Goal: Task Accomplishment & Management: Use online tool/utility

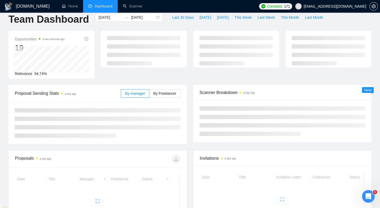
click at [188, 90] on div "Proposal Sending Stats a day ago By manager By Freelancer" at bounding box center [97, 114] width 185 height 59
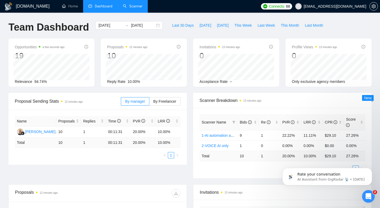
click at [131, 8] on link "Scanner" at bounding box center [133, 6] width 20 height 4
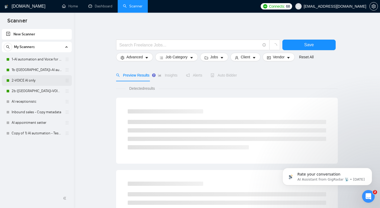
click at [21, 82] on link "2-VOICE AI only" at bounding box center [37, 80] width 50 height 11
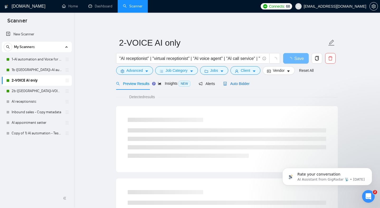
click at [245, 84] on span "Auto Bidder" at bounding box center [237, 84] width 26 height 4
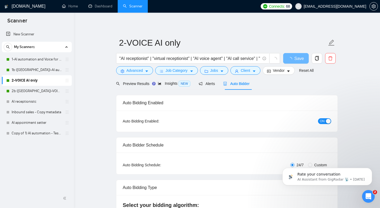
checkbox input "true"
click at [36, 94] on link "2b ([GEOGRAPHIC_DATA])-VOICE AI only" at bounding box center [37, 91] width 50 height 11
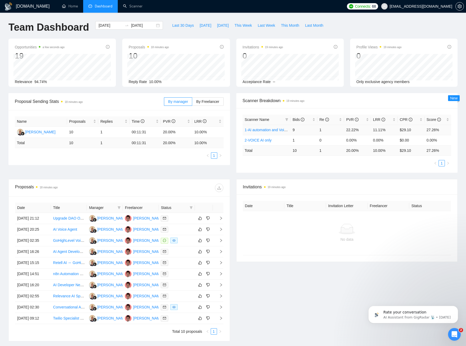
click at [352, 131] on td "22.22%" at bounding box center [357, 129] width 27 height 10
click at [140, 132] on td "00:11:31" at bounding box center [145, 132] width 31 height 11
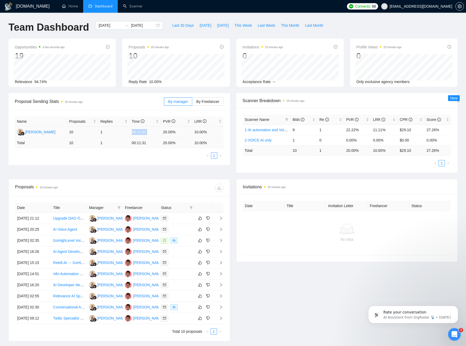
click at [140, 132] on td "00:11:31" at bounding box center [145, 132] width 31 height 11
click at [73, 132] on td "10" at bounding box center [82, 132] width 31 height 11
click at [205, 104] on label "By Freelancer" at bounding box center [207, 101] width 31 height 8
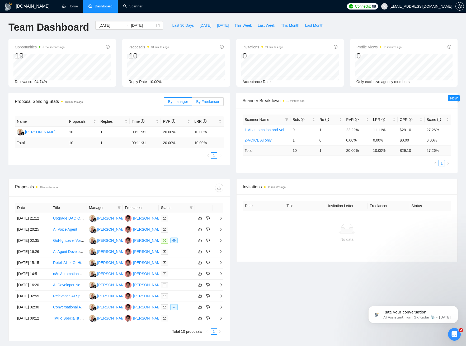
click at [192, 103] on input "By Freelancer" at bounding box center [192, 103] width 0 height 0
click at [178, 101] on span "By manager" at bounding box center [178, 101] width 20 height 4
click at [164, 103] on input "By manager" at bounding box center [164, 103] width 0 height 0
click at [211, 103] on span "By Freelancer" at bounding box center [207, 101] width 23 height 4
click at [192, 103] on input "By Freelancer" at bounding box center [192, 103] width 0 height 0
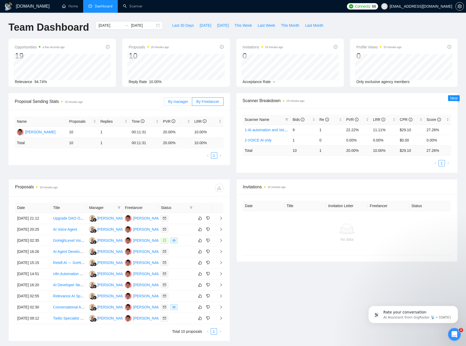
click at [180, 100] on span "By manager" at bounding box center [178, 101] width 20 height 4
click at [164, 103] on input "By manager" at bounding box center [164, 103] width 0 height 0
drag, startPoint x: 140, startPoint y: 157, endPoint x: 126, endPoint y: 112, distance: 47.6
click at [126, 112] on div "Name Proposals Replies Time PVR LRR Aleh Shamko 10 1 00:11:31 20.00% 10.00% Tot…" at bounding box center [119, 137] width 222 height 55
click at [131, 101] on span "Proposal Sending Stats 19 minutes ago" at bounding box center [89, 101] width 149 height 7
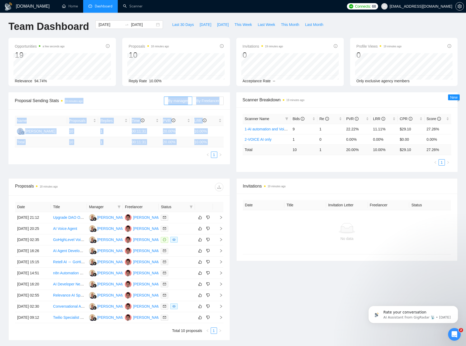
drag, startPoint x: 131, startPoint y: 102, endPoint x: 138, endPoint y: 159, distance: 57.7
click at [137, 159] on div "Proposal Sending Stats 19 minutes ago By manager By Freelancer Name Proposals R…" at bounding box center [119, 128] width 222 height 72
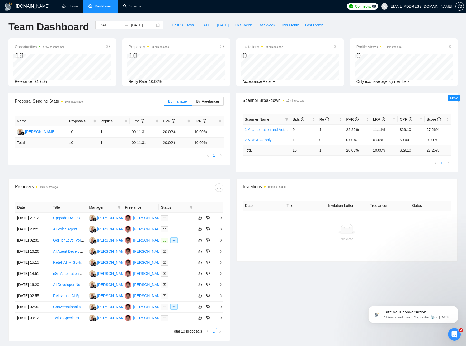
click at [140, 160] on div "Name Proposals Replies Time PVR LRR Aleh Shamko 10 1 00:11:31 20.00% 10.00% Tot…" at bounding box center [119, 137] width 222 height 55
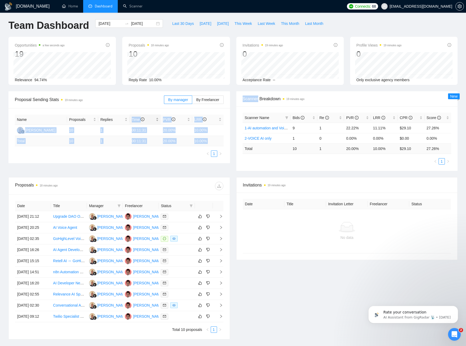
drag, startPoint x: 140, startPoint y: 154, endPoint x: 137, endPoint y: 118, distance: 36.1
click at [137, 118] on div "Name Proposals Replies Time PVR LRR Aleh Shamko 10 1 00:11:31 20.00% 10.00% Tot…" at bounding box center [119, 135] width 222 height 55
click at [134, 117] on div "Time" at bounding box center [145, 120] width 27 height 6
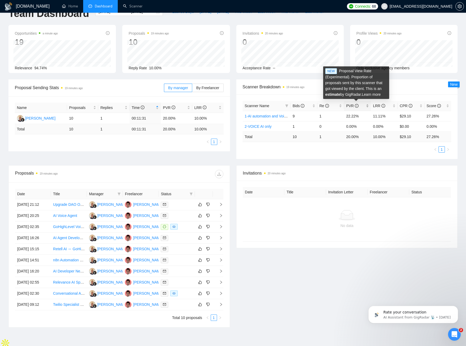
scroll to position [15, 0]
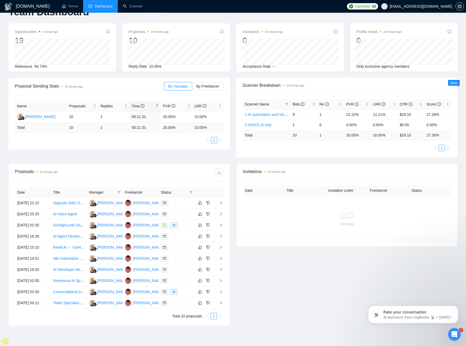
click at [388, 151] on div "Scanner Name Bids Re PVR LRR CPR Score 1-AI automation and Voice for CRM & Book…" at bounding box center [347, 125] width 222 height 64
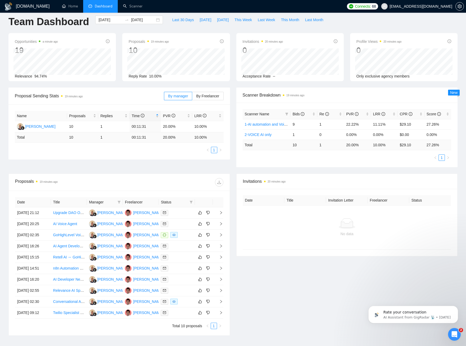
scroll to position [5, 0]
click at [350, 125] on td "22.22%" at bounding box center [357, 124] width 27 height 10
drag, startPoint x: 350, startPoint y: 125, endPoint x: 378, endPoint y: 163, distance: 47.2
click at [378, 165] on div "Scanner Name Bids Re PVR LRR CPR Score 1-AI automation and Voice for CRM & Book…" at bounding box center [347, 135] width 222 height 64
click at [384, 155] on ul "1" at bounding box center [347, 158] width 209 height 6
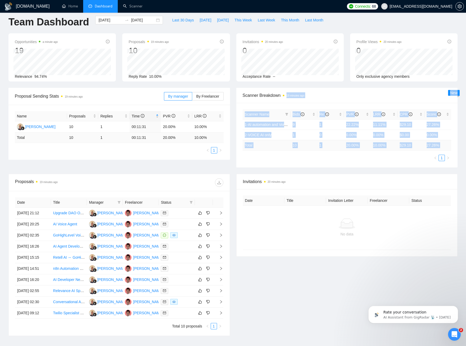
drag, startPoint x: 384, startPoint y: 154, endPoint x: 337, endPoint y: 97, distance: 74.1
click at [337, 97] on div "Scanner Breakdown 19 minutes ago Scanner Name Bids Re PVR LRR CPR Score 1-AI au…" at bounding box center [347, 128] width 222 height 80
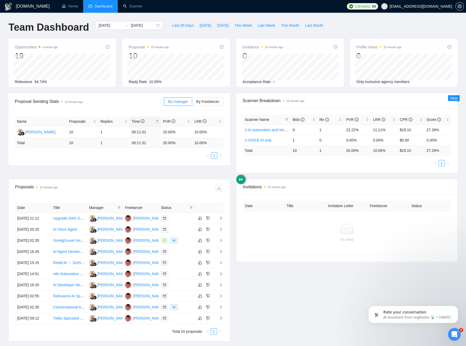
click at [330, 89] on div "Opportunities a minute ago 19 Relevance 94.74% Proposals 19 minutes ago 10 Repl…" at bounding box center [233, 66] width 456 height 54
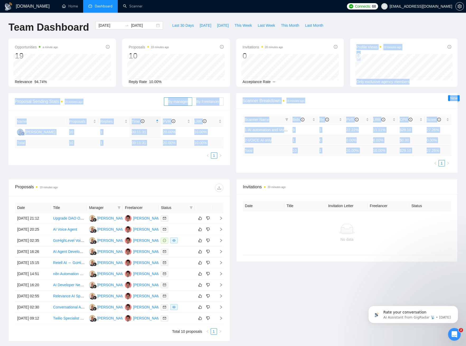
drag, startPoint x: 330, startPoint y: 90, endPoint x: 387, endPoint y: 160, distance: 90.5
click at [386, 160] on main "Team Dashboard 2025-08-25 2025-09-24 Last 30 Days Today Yesterday This Week Las…" at bounding box center [232, 184] width 449 height 326
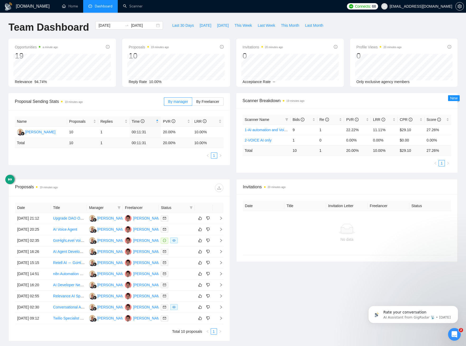
click at [393, 160] on ul "1" at bounding box center [347, 163] width 209 height 6
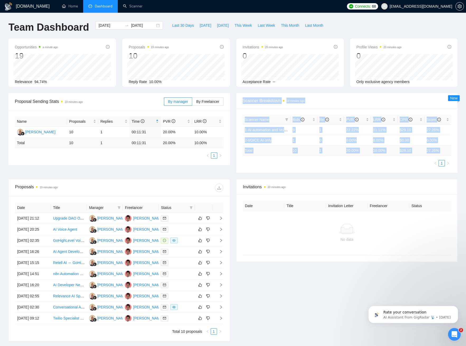
drag, startPoint x: 393, startPoint y: 157, endPoint x: 337, endPoint y: 94, distance: 84.2
click at [337, 94] on div "Scanner Breakdown 19 minutes ago Scanner Name Bids Re PVR LRR CPR Score 1-AI au…" at bounding box center [347, 133] width 222 height 80
click at [337, 94] on div "Scanner Breakdown 19 minutes ago" at bounding box center [347, 100] width 209 height 15
drag, startPoint x: 345, startPoint y: 109, endPoint x: 381, endPoint y: 158, distance: 60.7
click at [380, 157] on div "Scanner Breakdown 19 minutes ago Scanner Name Bids Re PVR LRR CPR Score 1-AI au…" at bounding box center [347, 133] width 222 height 80
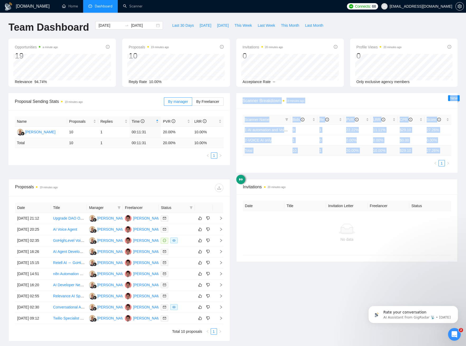
click at [386, 159] on div "Scanner Name Bids Re PVR LRR CPR Score 1-AI automation and Voice for CRM & Book…" at bounding box center [347, 140] width 209 height 52
drag, startPoint x: 388, startPoint y: 160, endPoint x: 340, endPoint y: 98, distance: 78.0
click at [341, 101] on div "Scanner Breakdown 19 minutes ago Scanner Name Bids Re PVR LRR CPR Score 1-AI au…" at bounding box center [347, 133] width 222 height 80
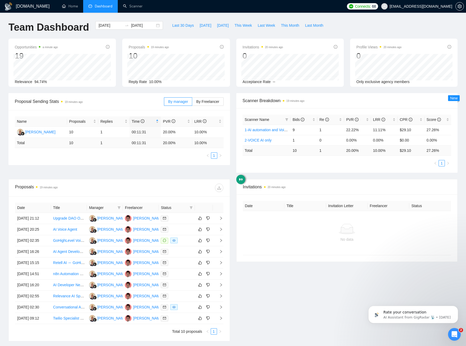
click at [340, 96] on div "Scanner Breakdown 19 minutes ago" at bounding box center [347, 100] width 209 height 15
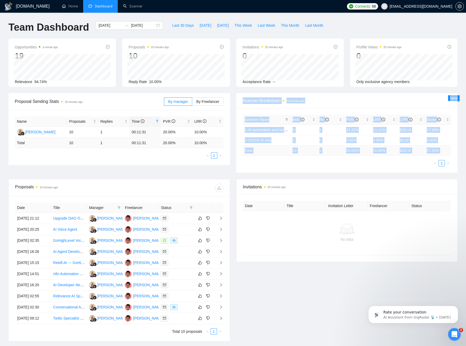
drag, startPoint x: 341, startPoint y: 96, endPoint x: 397, endPoint y: 166, distance: 89.7
click at [396, 166] on div "Scanner Breakdown 19 minutes ago Scanner Name Bids Re PVR LRR CPR Score 1-AI au…" at bounding box center [347, 133] width 222 height 80
click at [402, 164] on ul "1" at bounding box center [347, 163] width 209 height 6
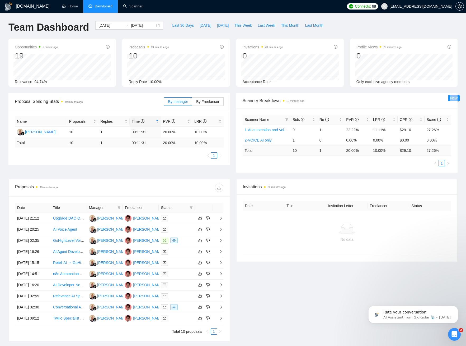
drag, startPoint x: 401, startPoint y: 159, endPoint x: 377, endPoint y: 103, distance: 60.2
click at [363, 107] on div "Scanner Breakdown 19 minutes ago Scanner Name Bids Re PVR LRR CPR Score 1-AI au…" at bounding box center [347, 133] width 222 height 80
drag, startPoint x: 407, startPoint y: 100, endPoint x: 426, endPoint y: 110, distance: 20.9
click at [407, 100] on span "Scanner Breakdown 19 minutes ago" at bounding box center [347, 100] width 209 height 7
drag, startPoint x: 353, startPoint y: 169, endPoint x: 351, endPoint y: 163, distance: 6.4
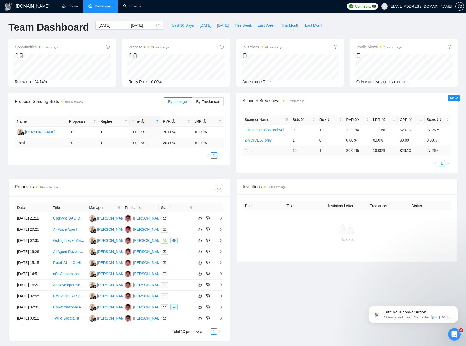
click at [353, 169] on div "Scanner Name Bids Re PVR LRR CPR Score 1-AI automation and Voice for CRM & Book…" at bounding box center [347, 140] width 222 height 64
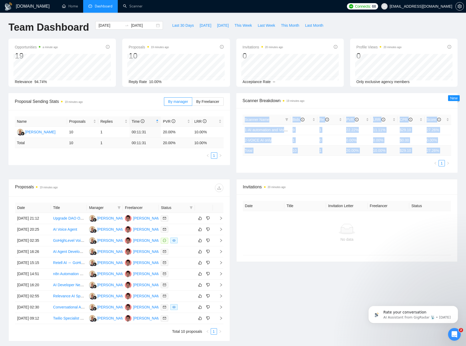
drag, startPoint x: 351, startPoint y: 163, endPoint x: 311, endPoint y: 103, distance: 72.0
click at [310, 105] on div "Scanner Breakdown 19 minutes ago Scanner Name Bids Re PVR LRR CPR Score 1-AI au…" at bounding box center [347, 133] width 222 height 80
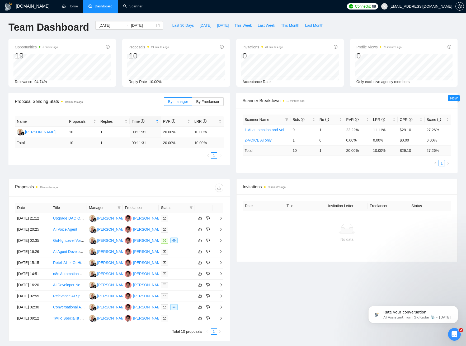
click at [324, 98] on span "Scanner Breakdown 19 minutes ago" at bounding box center [347, 100] width 209 height 7
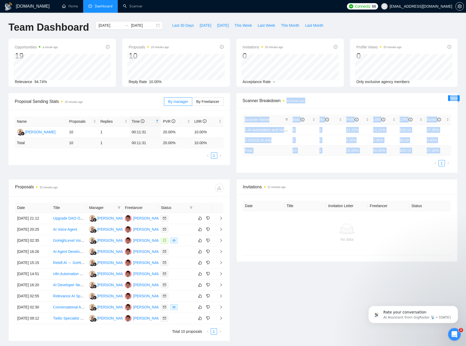
drag, startPoint x: 323, startPoint y: 100, endPoint x: 339, endPoint y: 164, distance: 65.6
click at [338, 164] on div "Scanner Breakdown 20 minutes ago Scanner Name Bids Re PVR LRR CPR Score 1-AI au…" at bounding box center [347, 133] width 222 height 80
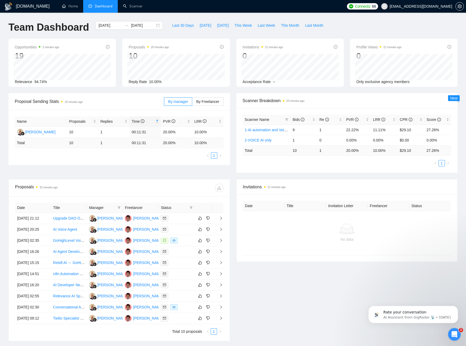
click at [338, 164] on ul "1" at bounding box center [347, 163] width 209 height 6
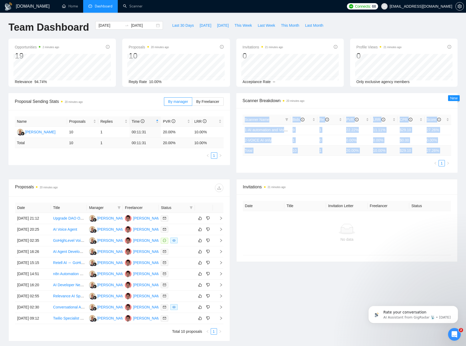
drag, startPoint x: 343, startPoint y: 161, endPoint x: 305, endPoint y: 109, distance: 64.4
click at [305, 109] on div "Scanner Name Bids Re PVR LRR CPR Score 1-AI automation and Voice for CRM & Book…" at bounding box center [347, 140] width 222 height 64
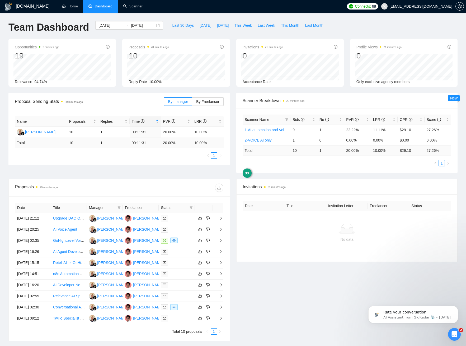
drag, startPoint x: 318, startPoint y: 104, endPoint x: 317, endPoint y: 109, distance: 4.3
click at [318, 104] on div "Scanner Breakdown 20 minutes ago" at bounding box center [347, 100] width 209 height 15
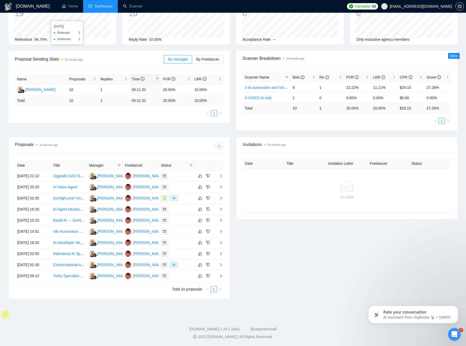
scroll to position [52, 0]
drag, startPoint x: 357, startPoint y: 57, endPoint x: 357, endPoint y: 62, distance: 4.8
click at [357, 66] on div "Scanner Name Bids Re PVR LRR CPR Score 1-AI automation and Voice for CRM & Book…" at bounding box center [347, 98] width 222 height 64
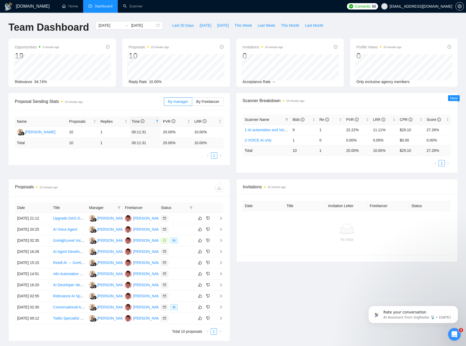
scroll to position [3, 0]
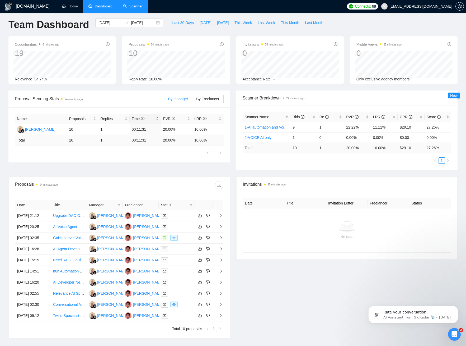
click at [133, 5] on link "Scanner" at bounding box center [133, 6] width 20 height 4
click at [432, 128] on td "27.26%" at bounding box center [438, 127] width 27 height 10
drag, startPoint x: 432, startPoint y: 128, endPoint x: 410, endPoint y: 128, distance: 21.7
click at [420, 128] on tr "1-AI automation and Voice for CRM & Booking 9 1 22.22% 11.11% $29.10 27.26%" at bounding box center [347, 127] width 209 height 10
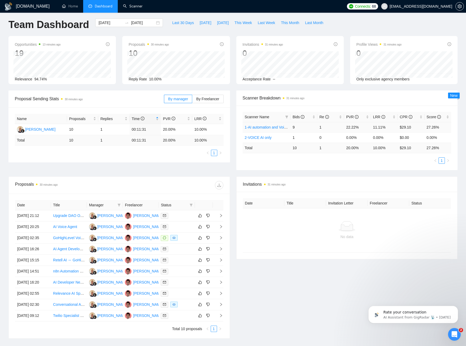
click at [357, 127] on td "22.22%" at bounding box center [357, 127] width 27 height 10
drag, startPoint x: 358, startPoint y: 127, endPoint x: 382, endPoint y: 127, distance: 23.8
click at [381, 128] on tr "1-AI automation and Voice for CRM & Booking 9 1 22.22% 11.11% $29.10 27.26%" at bounding box center [347, 127] width 209 height 10
click at [383, 127] on td "11.11%" at bounding box center [384, 127] width 27 height 10
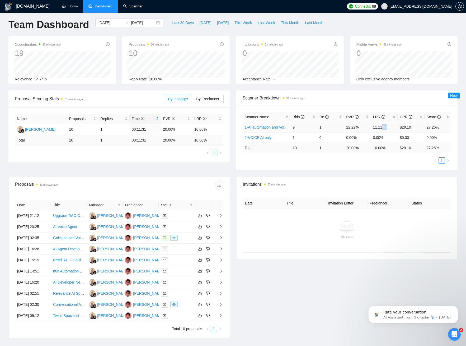
click at [383, 127] on td "11.11%" at bounding box center [384, 127] width 27 height 10
drag, startPoint x: 383, startPoint y: 127, endPoint x: 340, endPoint y: 127, distance: 42.8
click at [340, 127] on tr "1-AI automation and Voice for CRM & Booking 9 1 22.22% 11.11% $29.10 27.26%" at bounding box center [347, 127] width 209 height 10
click at [370, 126] on td "22.22%" at bounding box center [357, 127] width 27 height 10
click at [352, 127] on td "22.22%" at bounding box center [357, 127] width 27 height 10
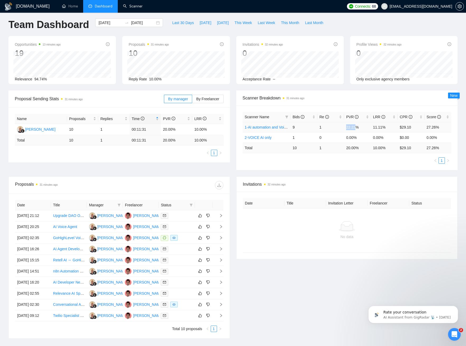
click at [352, 127] on td "22.22%" at bounding box center [357, 127] width 27 height 10
click at [355, 128] on td "22.22%" at bounding box center [357, 127] width 27 height 10
drag, startPoint x: 355, startPoint y: 128, endPoint x: 404, endPoint y: 152, distance: 54.5
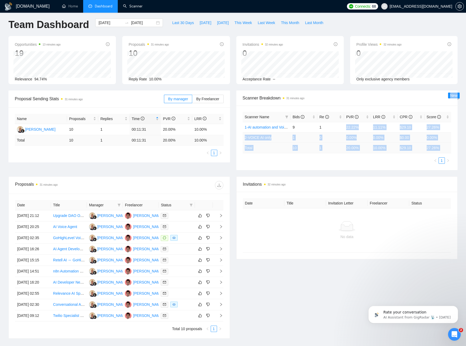
click at [402, 154] on div "Scanner Name Bids Re PVR LRR CPR Score 1-AI automation and Voice for CRM & Book…" at bounding box center [347, 138] width 209 height 52
click at [430, 148] on td "27.26 %" at bounding box center [438, 147] width 27 height 10
drag, startPoint x: 430, startPoint y: 148, endPoint x: 426, endPoint y: 146, distance: 3.9
click at [430, 148] on td "27.26 %" at bounding box center [438, 147] width 27 height 10
drag, startPoint x: 426, startPoint y: 146, endPoint x: 338, endPoint y: 106, distance: 97.5
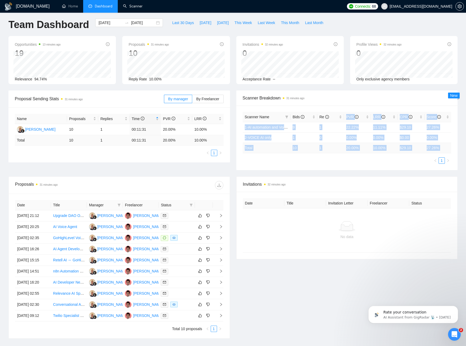
click at [336, 115] on table "Scanner Name Bids Re PVR LRR CPR Score 1-AI automation and Voice for CRM & Book…" at bounding box center [347, 132] width 209 height 41
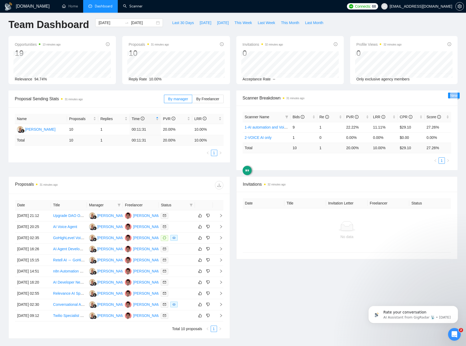
click at [386, 157] on ul "1" at bounding box center [347, 160] width 209 height 6
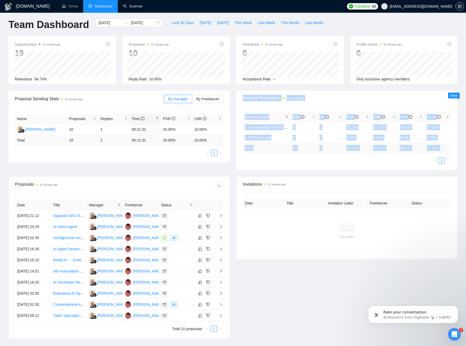
drag, startPoint x: 386, startPoint y: 154, endPoint x: 338, endPoint y: 94, distance: 76.7
click at [338, 92] on div "Scanner Breakdown 31 minutes ago Scanner Name Bids Re PVR LRR CPR Score 1-AI au…" at bounding box center [347, 130] width 222 height 80
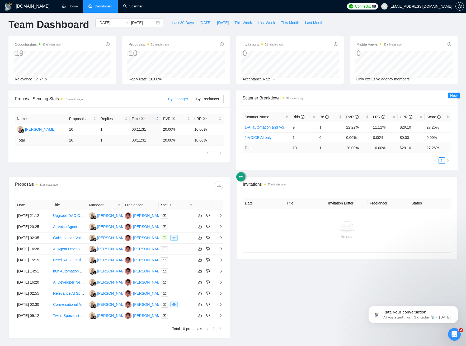
click at [331, 92] on div "Scanner Breakdown 31 minutes ago" at bounding box center [347, 97] width 209 height 15
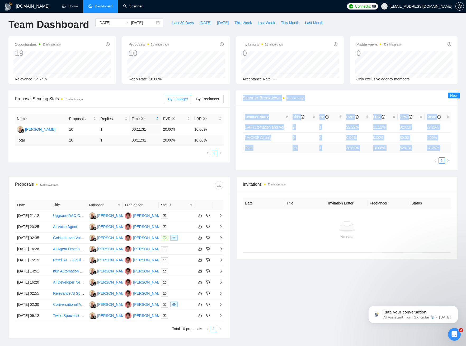
drag, startPoint x: 331, startPoint y: 94, endPoint x: 378, endPoint y: 160, distance: 81.9
click at [375, 160] on div "Scanner Breakdown 31 minutes ago Scanner Name Bids Re PVR LRR CPR Score 1-AI au…" at bounding box center [347, 130] width 222 height 80
click at [387, 157] on ul "1" at bounding box center [347, 160] width 209 height 6
drag, startPoint x: 386, startPoint y: 155, endPoint x: 344, endPoint y: 98, distance: 70.1
click at [344, 98] on div "Scanner Breakdown 31 minutes ago Scanner Name Bids Re PVR LRR CPR Score 1-AI au…" at bounding box center [347, 130] width 222 height 80
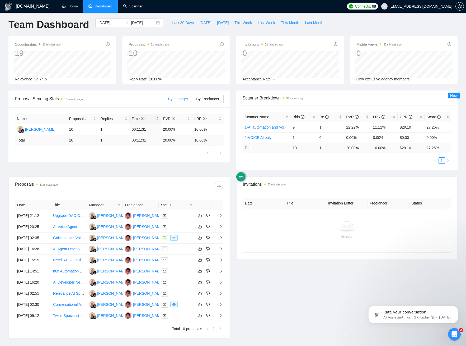
click at [344, 99] on span "Scanner Breakdown 31 minutes ago" at bounding box center [347, 98] width 209 height 7
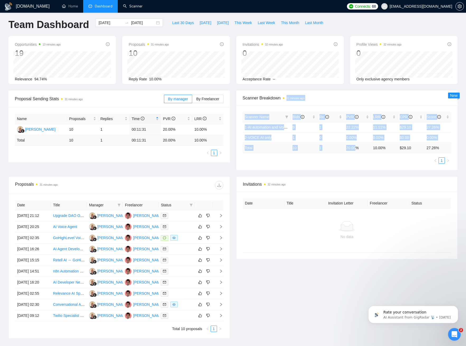
drag, startPoint x: 343, startPoint y: 106, endPoint x: 353, endPoint y: 150, distance: 45.1
click at [349, 150] on div "Scanner Breakdown 31 minutes ago Scanner Name Bids Re PVR LRR CPR Score 1-AI au…" at bounding box center [347, 130] width 222 height 80
drag, startPoint x: 377, startPoint y: 158, endPoint x: 338, endPoint y: 99, distance: 71.0
click at [343, 107] on div "Scanner Name Bids Re PVR LRR CPR Score 1-AI automation and Voice for CRM & Book…" at bounding box center [347, 137] width 222 height 64
drag, startPoint x: 336, startPoint y: 98, endPoint x: 355, endPoint y: 149, distance: 54.5
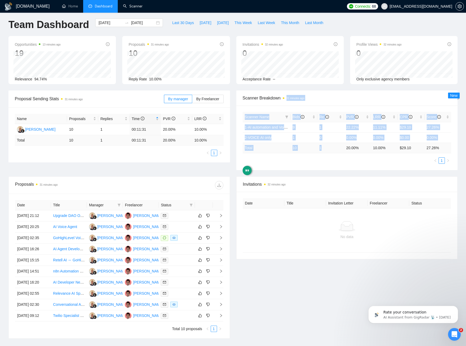
click at [347, 148] on div "Scanner Breakdown 31 minutes ago Scanner Name Bids Re PVR LRR CPR Score 1-AI au…" at bounding box center [347, 130] width 222 height 80
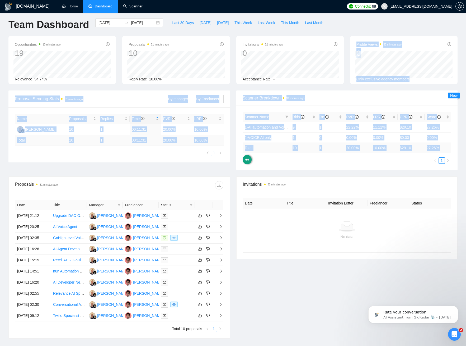
drag, startPoint x: 371, startPoint y: 156, endPoint x: 324, endPoint y: 89, distance: 82.0
click at [322, 84] on main "Team Dashboard 2025-08-25 2025-09-24 Last 30 Days Today Yesterday This Week Las…" at bounding box center [232, 181] width 449 height 326
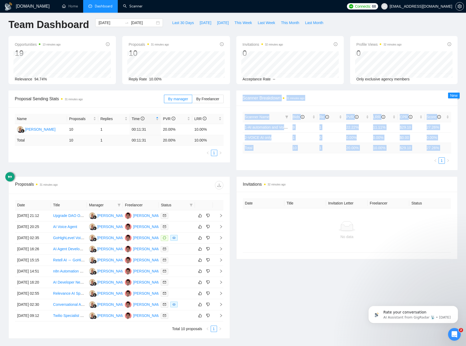
drag, startPoint x: 326, startPoint y: 92, endPoint x: 348, endPoint y: 160, distance: 71.2
click at [344, 161] on div "Scanner Breakdown 31 minutes ago Scanner Name Bids Re PVR LRR CPR Score 1-AI au…" at bounding box center [347, 130] width 222 height 80
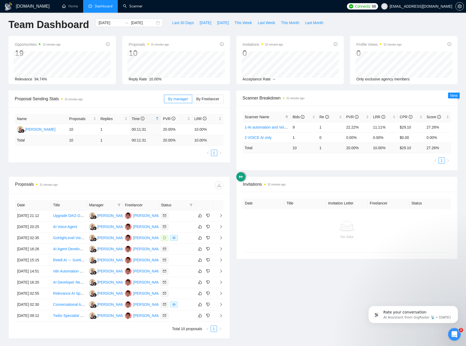
drag, startPoint x: 360, startPoint y: 155, endPoint x: 359, endPoint y: 152, distance: 3.0
click at [359, 154] on div "Scanner Name Bids Re PVR LRR CPR Score 1-AI automation and Voice for CRM & Book…" at bounding box center [347, 138] width 209 height 52
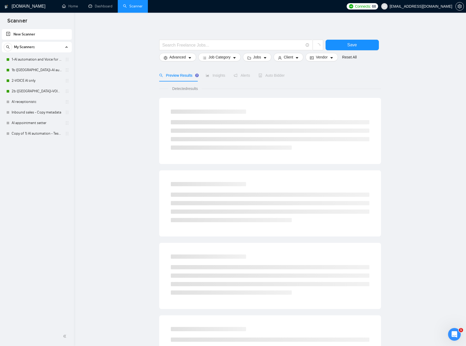
click at [131, 117] on main "Save Advanced Job Category Jobs Client Vendor Reset All Preview Results Insight…" at bounding box center [269, 237] width 375 height 432
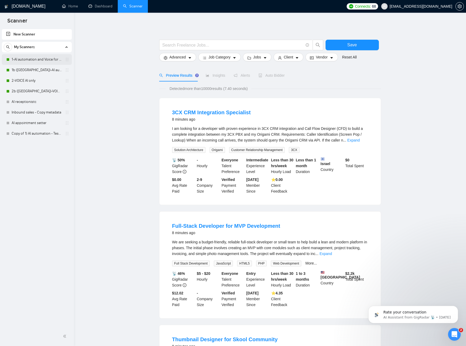
click at [34, 62] on link "1-AI automation and Voice for CRM & Booking" at bounding box center [37, 59] width 50 height 11
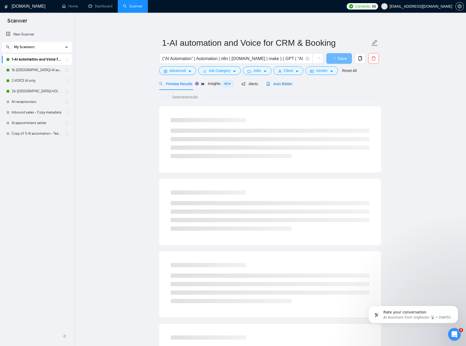
click at [284, 86] on span "Auto Bidder" at bounding box center [280, 84] width 26 height 4
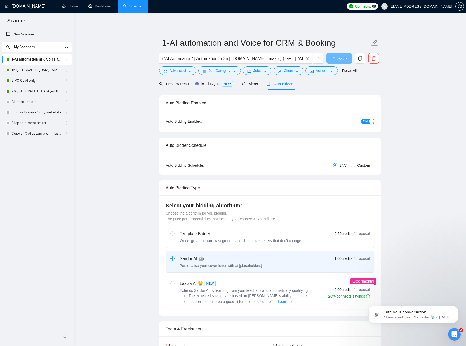
checkbox input "true"
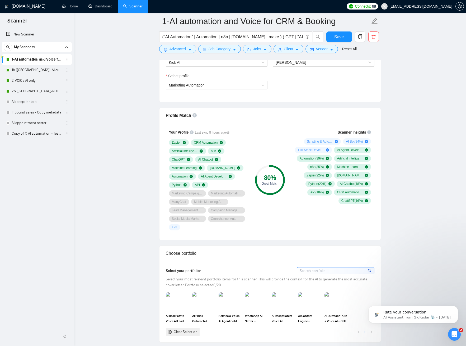
scroll to position [353, 0]
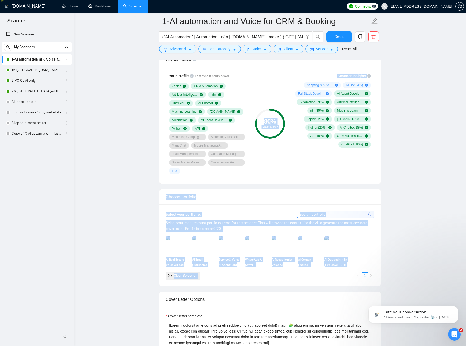
drag, startPoint x: 162, startPoint y: 101, endPoint x: 423, endPoint y: 253, distance: 302.3
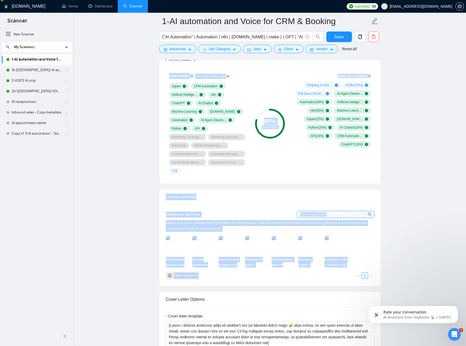
drag, startPoint x: 312, startPoint y: 179, endPoint x: 110, endPoint y: 81, distance: 224.4
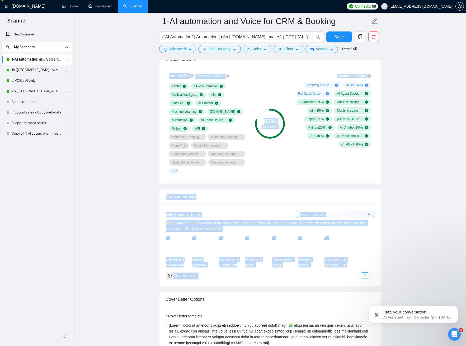
drag, startPoint x: 136, startPoint y: 92, endPoint x: 386, endPoint y: 252, distance: 297.2
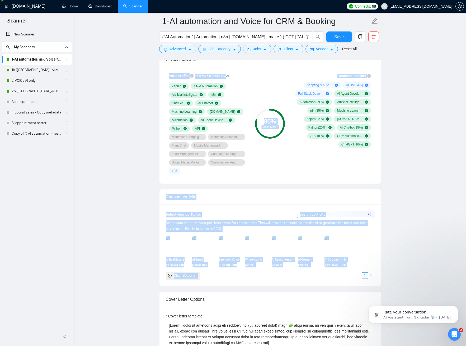
drag, startPoint x: 135, startPoint y: 73, endPoint x: 413, endPoint y: 256, distance: 332.7
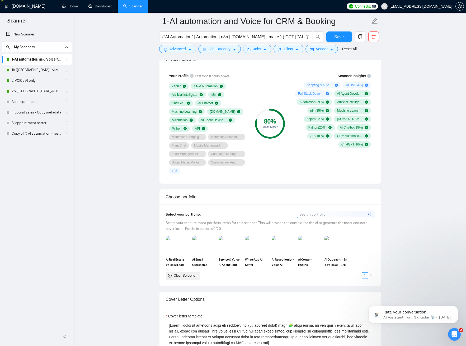
drag, startPoint x: 413, startPoint y: 256, endPoint x: 419, endPoint y: 261, distance: 7.9
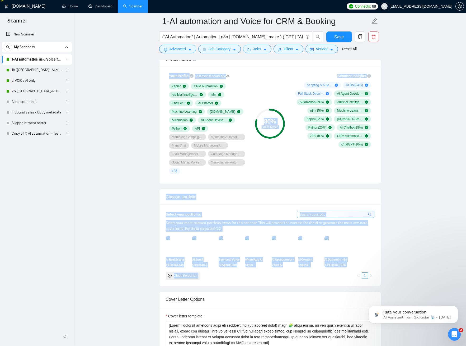
drag, startPoint x: 418, startPoint y: 260, endPoint x: 118, endPoint y: 82, distance: 348.7
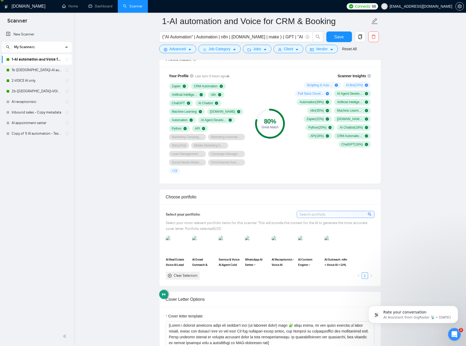
drag, startPoint x: 136, startPoint y: 151, endPoint x: 137, endPoint y: 155, distance: 3.5
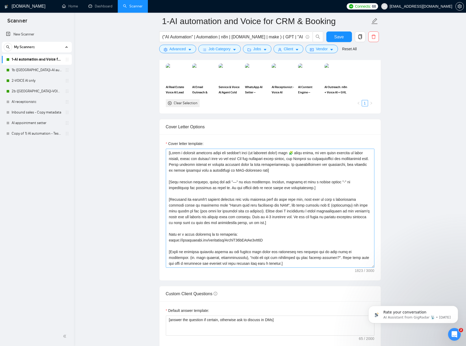
scroll to position [524, 0]
drag, startPoint x: 296, startPoint y: 215, endPoint x: 206, endPoint y: 158, distance: 106.7
click at [205, 157] on textarea "Cover letter template:" at bounding box center [270, 208] width 209 height 119
drag, startPoint x: 263, startPoint y: 177, endPoint x: 259, endPoint y: 178, distance: 4.2
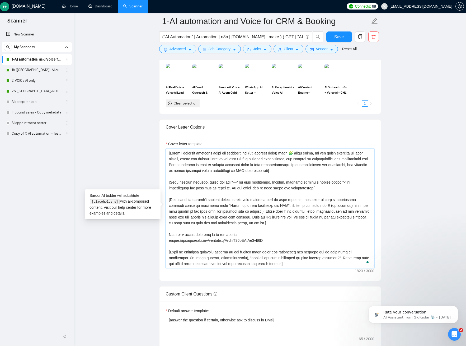
click at [263, 177] on textarea "Cover letter template:" at bounding box center [270, 208] width 209 height 119
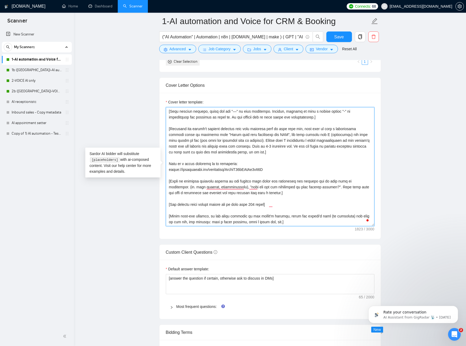
scroll to position [26, 0]
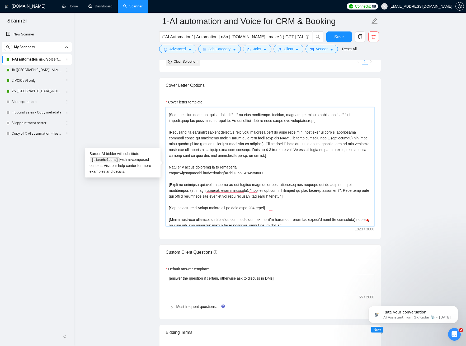
click at [224, 173] on textarea "Cover letter template:" at bounding box center [270, 166] width 209 height 119
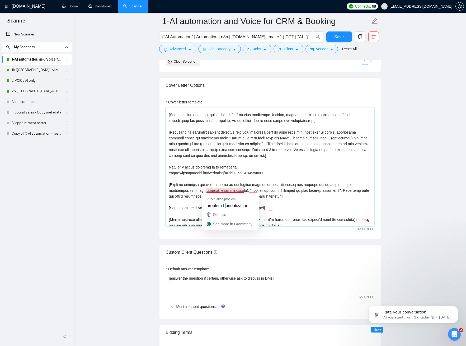
click at [206, 180] on textarea "Cover letter template:" at bounding box center [270, 166] width 209 height 119
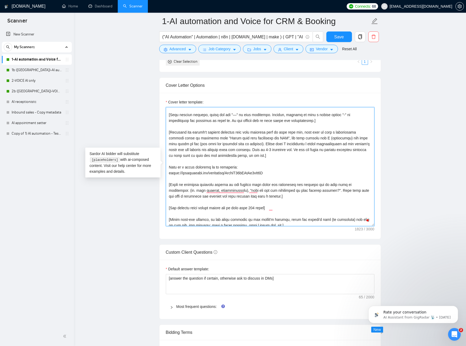
click at [274, 190] on textarea "Cover letter template:" at bounding box center [270, 166] width 209 height 119
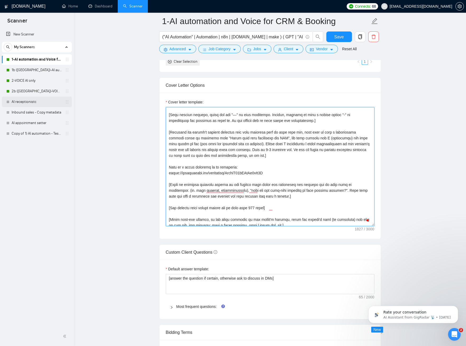
type textarea "[Write a personal greeting using the client's name (if provided only!) with 🧩 r…"
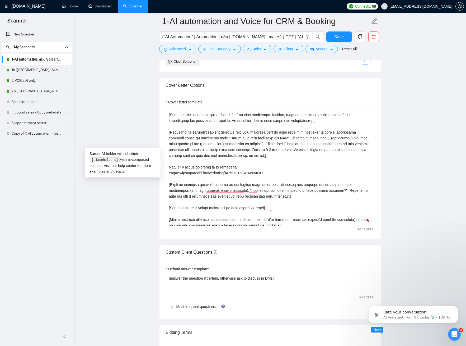
click at [140, 107] on main "1-AI automation and Voice for CRM & Booking ("AI Automation" | Automation | n8n…" at bounding box center [269, 257] width 375 height 1604
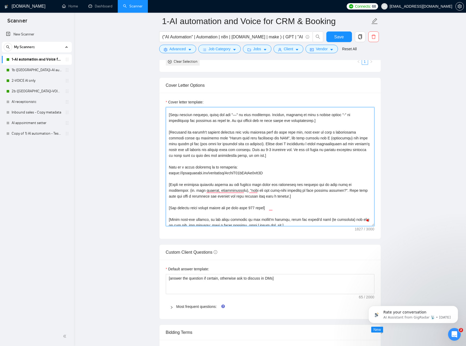
click at [251, 197] on textarea "Cover letter template:" at bounding box center [270, 166] width 209 height 119
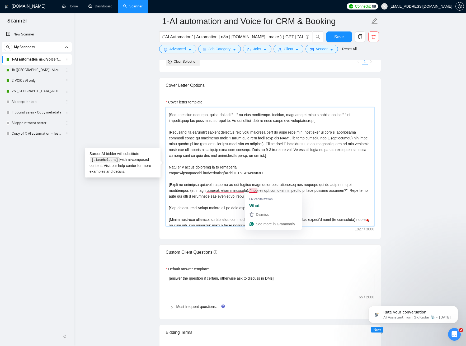
click at [294, 189] on textarea "Cover letter template:" at bounding box center [270, 166] width 209 height 119
click at [285, 189] on textarea "Cover letter template:" at bounding box center [270, 166] width 209 height 119
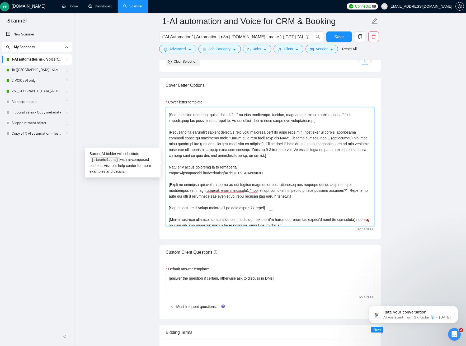
click at [285, 189] on textarea "Cover letter template:" at bounding box center [270, 166] width 209 height 119
click at [95, 250] on main "1-AI automation and Voice for CRM & Booking ("AI Automation" | Automation | n8n…" at bounding box center [269, 257] width 375 height 1604
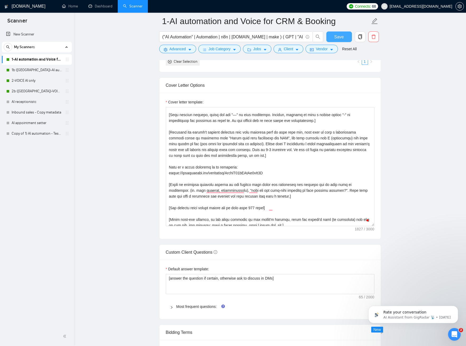
click at [333, 39] on button "Save" at bounding box center [340, 36] width 26 height 11
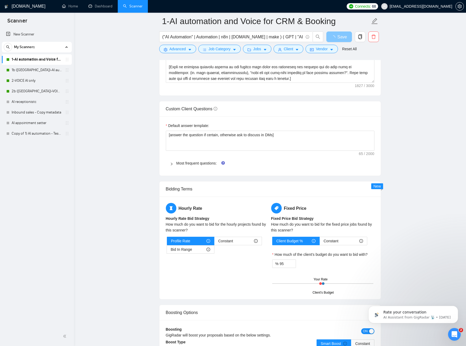
scroll to position [716, 0]
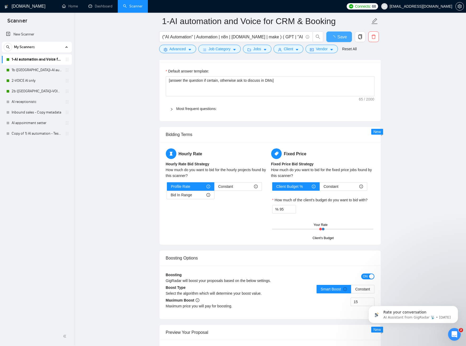
checkbox input "true"
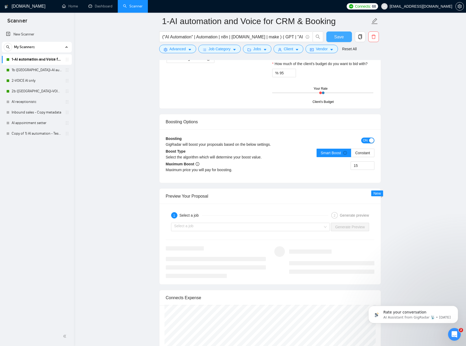
scroll to position [958, 0]
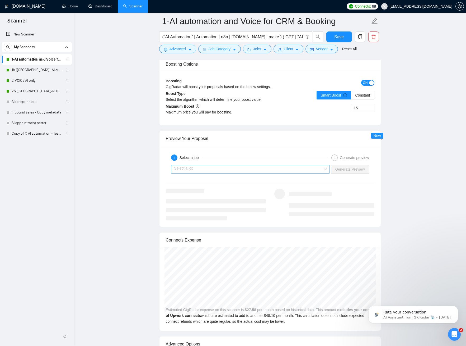
click at [275, 171] on input "search" at bounding box center [248, 169] width 149 height 8
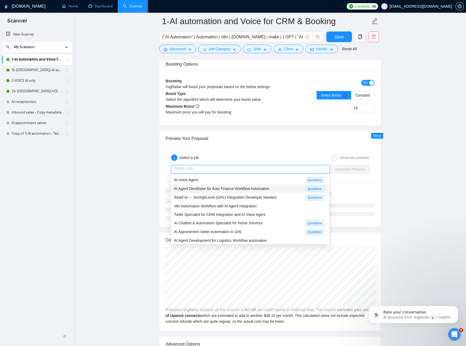
click at [263, 190] on span "AI Agent Developer for Auto Finance Workflow Automation" at bounding box center [222, 188] width 96 height 4
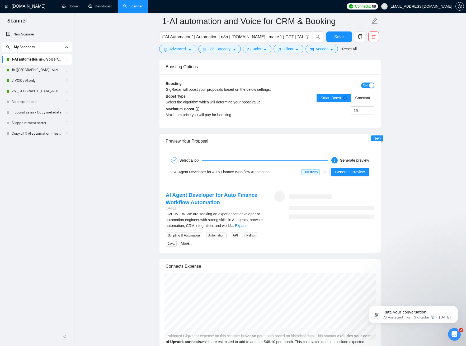
scroll to position [954, 0]
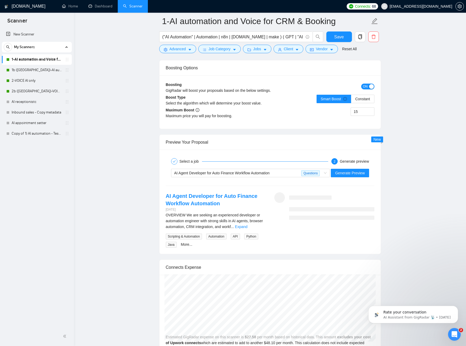
drag, startPoint x: 410, startPoint y: 156, endPoint x: 406, endPoint y: 162, distance: 7.6
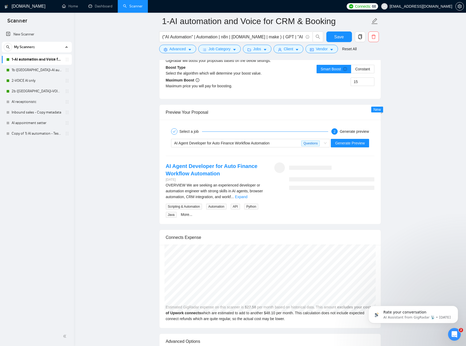
scroll to position [985, 0]
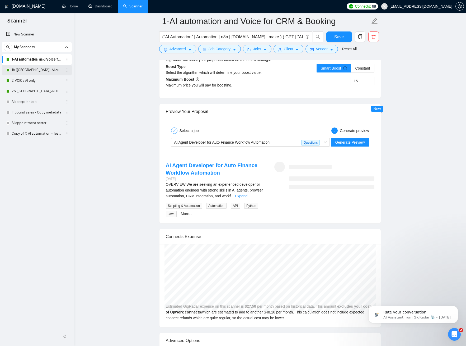
click at [45, 71] on link "1b ([GEOGRAPHIC_DATA])-AI automation and Voice for CRM & Booking" at bounding box center [37, 70] width 50 height 11
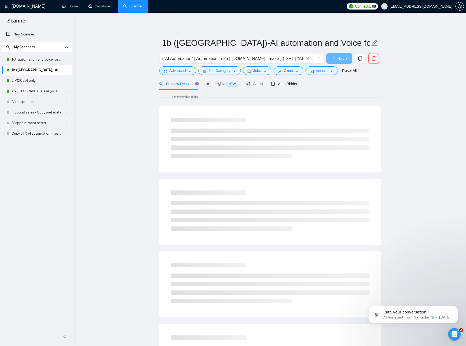
click at [45, 70] on link "1b ([GEOGRAPHIC_DATA])-AI automation and Voice for CRM & Booking" at bounding box center [37, 70] width 50 height 11
click at [134, 159] on main "1b (US)-AI automation and Voice for CRM & Booking ("AI Automation" | Automation…" at bounding box center [269, 241] width 375 height 441
drag, startPoint x: 134, startPoint y: 159, endPoint x: 133, endPoint y: 154, distance: 5.1
click at [133, 154] on main "1b (US)-AI automation and Voice for CRM & Booking ("AI Automation" | Automation…" at bounding box center [269, 240] width 375 height 441
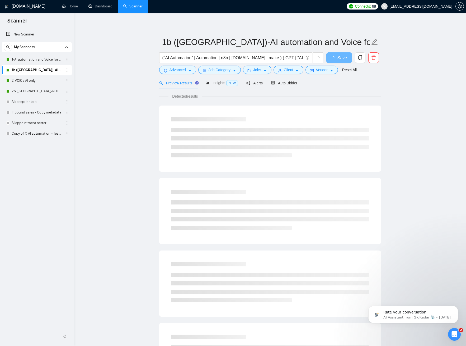
click at [133, 152] on main "1b (US)-AI automation and Voice for CRM & Booking ("AI Automation" | Automation…" at bounding box center [269, 240] width 375 height 441
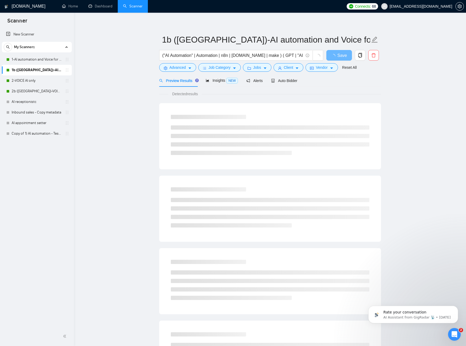
click at [132, 152] on main "1b (US)-AI automation and Voice for CRM & Booking ("AI Automation" | Automation…" at bounding box center [269, 238] width 375 height 441
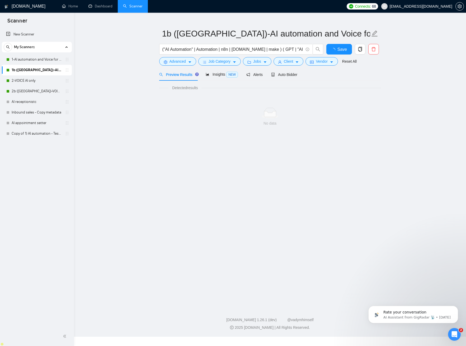
scroll to position [0, 0]
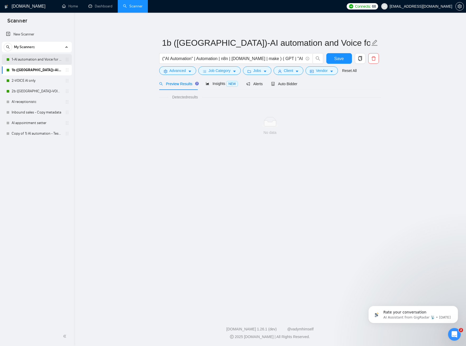
click at [38, 61] on link "1-AI automation and Voice for CRM & Booking" at bounding box center [37, 59] width 50 height 11
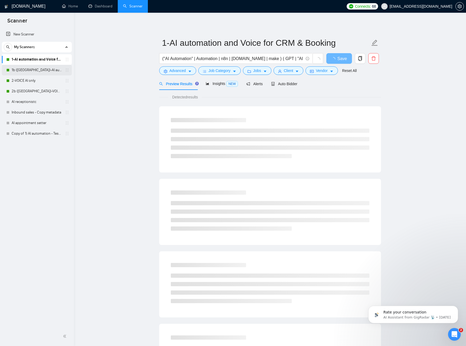
click at [37, 72] on link "1b ([GEOGRAPHIC_DATA])-AI automation and Voice for CRM & Booking" at bounding box center [37, 70] width 50 height 11
click at [294, 85] on span "Auto Bidder" at bounding box center [284, 84] width 26 height 4
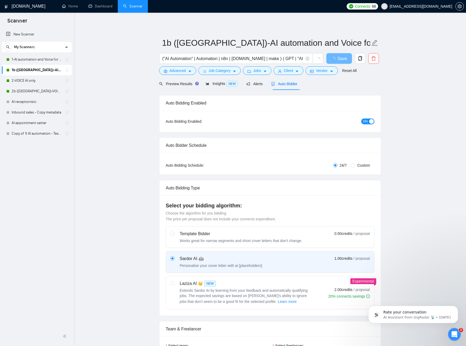
click at [293, 84] on span "Auto Bidder" at bounding box center [284, 84] width 26 height 4
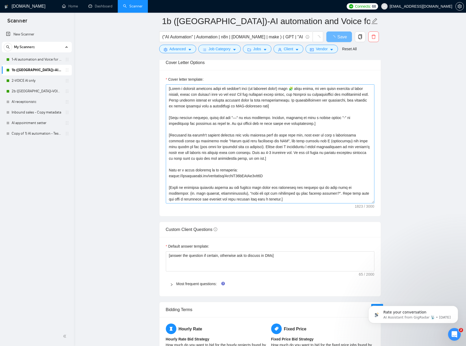
scroll to position [29, 0]
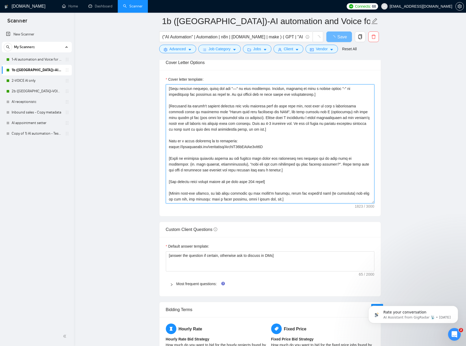
click at [208, 165] on textarea "Cover letter template:" at bounding box center [270, 143] width 209 height 119
click at [207, 165] on textarea "Cover letter template:" at bounding box center [270, 143] width 209 height 119
paste textarea "must-have featur"
type textarea "[Write a personal greeting using the client's name (if provided only!) with 🧩 r…"
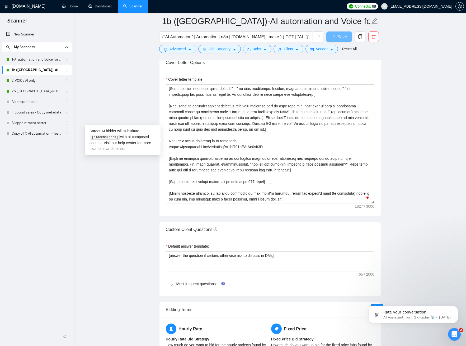
click at [397, 149] on main "1b (US)-AI automation and Voice for CRM & Booking ("AI Automation" | Automation…" at bounding box center [269, 158] width 375 height 1384
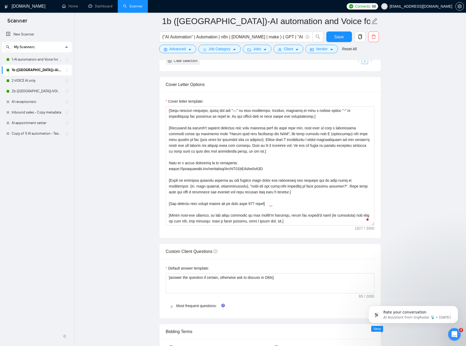
scroll to position [559, 0]
drag, startPoint x: 403, startPoint y: 99, endPoint x: 364, endPoint y: 42, distance: 69.8
click at [401, 95] on main "1b (US)-AI automation and Voice for CRM & Booking ("AI Automation" | Automation…" at bounding box center [269, 187] width 375 height 1450
click at [342, 36] on span "Save" at bounding box center [340, 37] width 10 height 7
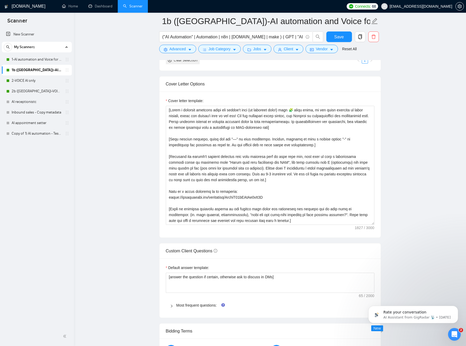
click at [128, 128] on main "1b (US)-AI automation and Voice for CRM & Booking ("AI Automation" | Automation…" at bounding box center [269, 187] width 375 height 1450
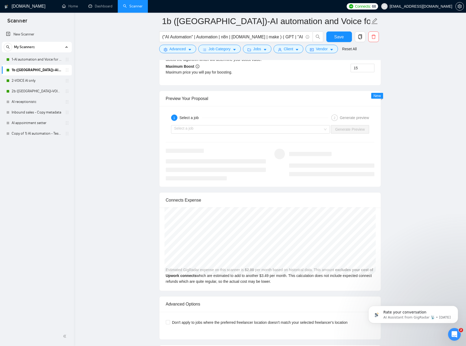
scroll to position [1005, 0]
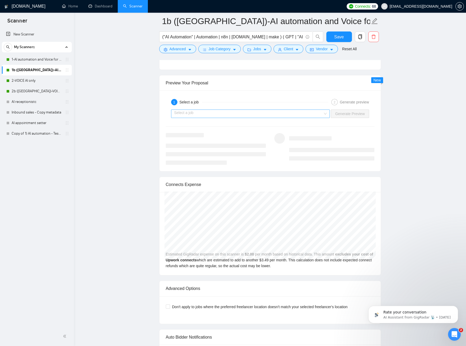
click at [210, 113] on input "search" at bounding box center [248, 114] width 149 height 8
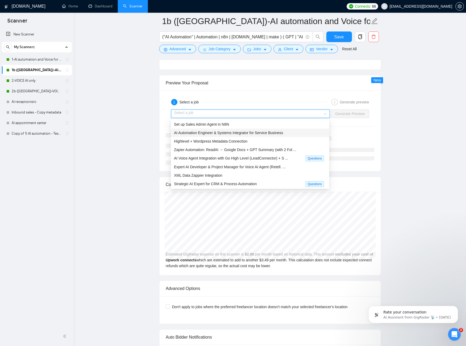
click at [215, 132] on span "AI Automation Engineer & Systems Integrator for Service Business" at bounding box center [228, 133] width 109 height 4
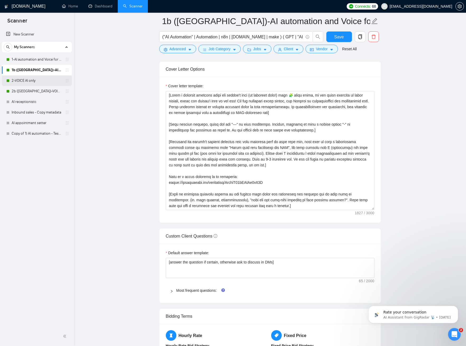
scroll to position [534, 0]
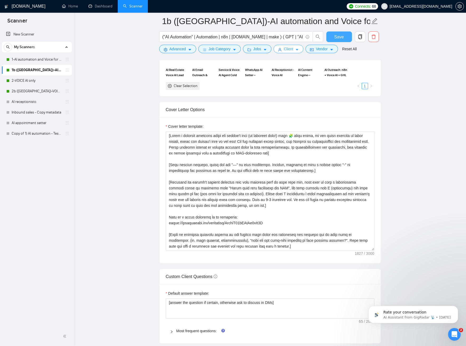
drag, startPoint x: 337, startPoint y: 39, endPoint x: 302, endPoint y: 45, distance: 36.2
click at [337, 39] on span "Save" at bounding box center [340, 37] width 10 height 7
click at [327, 47] on span "Vendor" at bounding box center [322, 49] width 12 height 6
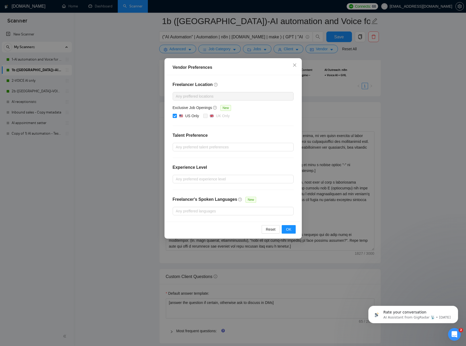
click at [378, 115] on div "Vendor Preferences Freelancer Location Any preffered locations Exclusive Job Op…" at bounding box center [233, 173] width 466 height 346
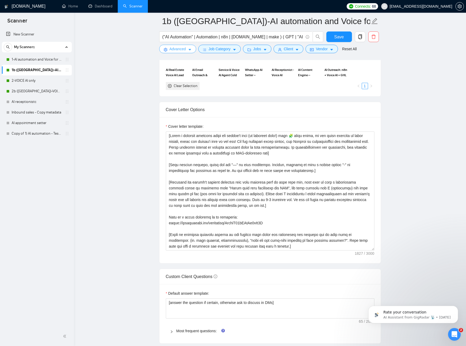
click at [187, 50] on button "Advanced" at bounding box center [177, 49] width 37 height 8
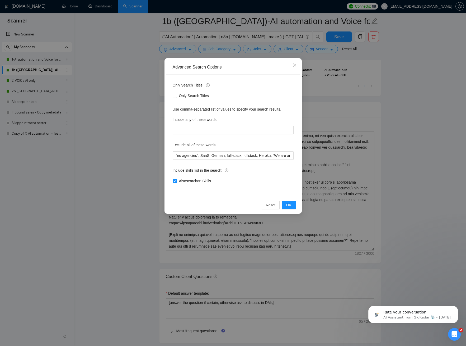
drag, startPoint x: 120, startPoint y: 74, endPoint x: 131, endPoint y: 71, distance: 11.4
click at [120, 73] on div "Advanced Search Options Only Search Titles: Only Search Titles Use comma-separa…" at bounding box center [233, 173] width 466 height 346
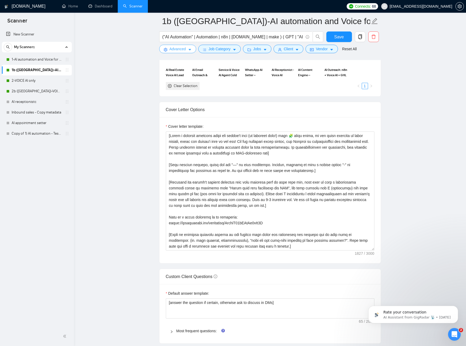
click at [187, 49] on button "Advanced" at bounding box center [177, 49] width 37 height 8
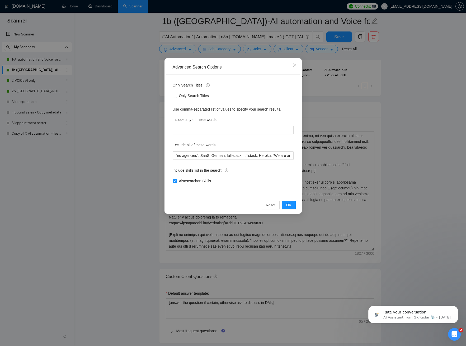
click at [148, 66] on div "Advanced Search Options Only Search Titles: Only Search Titles Use comma-separa…" at bounding box center [233, 173] width 466 height 346
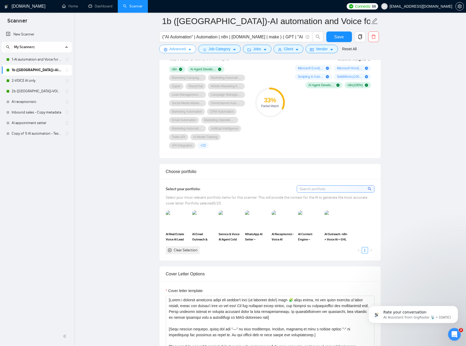
scroll to position [369, 0]
click at [39, 59] on link "1-AI automation and Voice for CRM & Booking" at bounding box center [37, 59] width 50 height 11
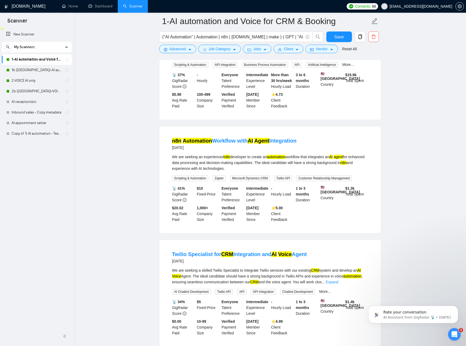
scroll to position [421, 0]
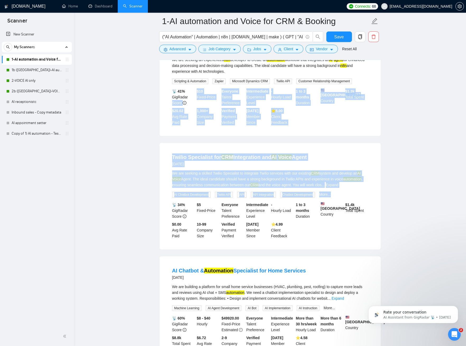
drag, startPoint x: 164, startPoint y: 111, endPoint x: 390, endPoint y: 203, distance: 243.7
click at [386, 203] on main "1-AI automation and Voice for CRM & Booking ("AI Automation" | Automation | n8n…" at bounding box center [269, 225] width 375 height 1250
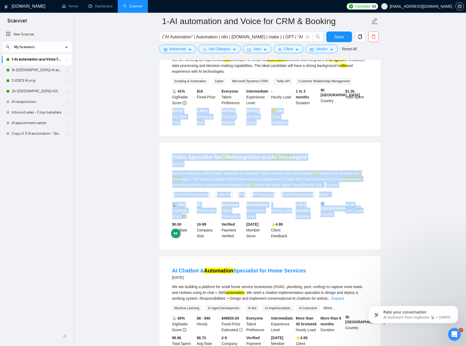
drag, startPoint x: 406, startPoint y: 236, endPoint x: 147, endPoint y: 120, distance: 283.2
click at [158, 115] on main "1-AI automation and Voice for CRM & Booking ("AI Automation" | Automation | n8n…" at bounding box center [269, 225] width 375 height 1250
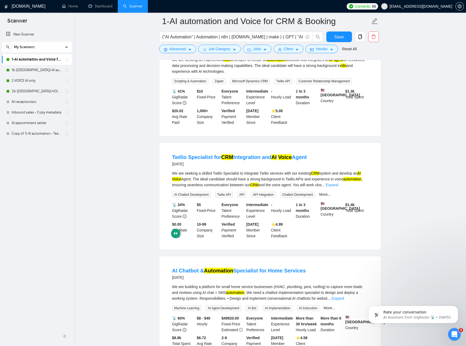
drag, startPoint x: 145, startPoint y: 120, endPoint x: 132, endPoint y: 120, distance: 12.4
click at [144, 120] on main "1-AI automation and Voice for CRM & Booking ("AI Automation" | Automation | n8n…" at bounding box center [269, 225] width 375 height 1250
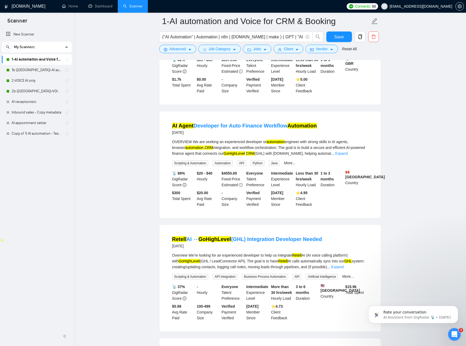
scroll to position [0, 0]
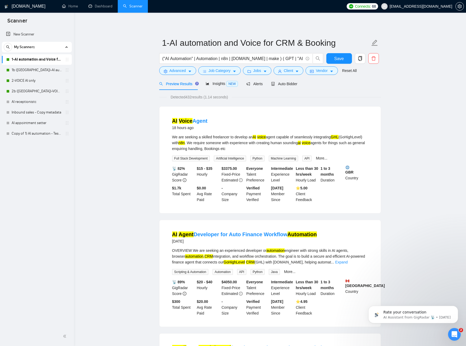
drag, startPoint x: 391, startPoint y: 177, endPoint x: 202, endPoint y: -16, distance: 269.6
click at [192, 0] on html "Scanner New Scanner My Scanners 1-AI automation and Voice for CRM & Booking 1b …" at bounding box center [233, 173] width 466 height 346
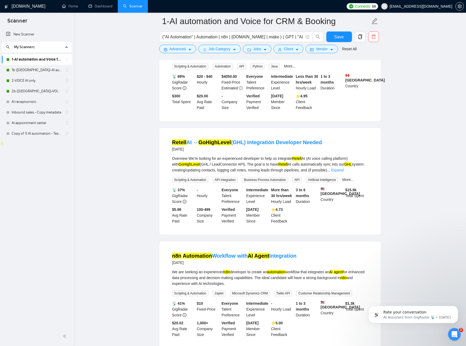
scroll to position [272, 0]
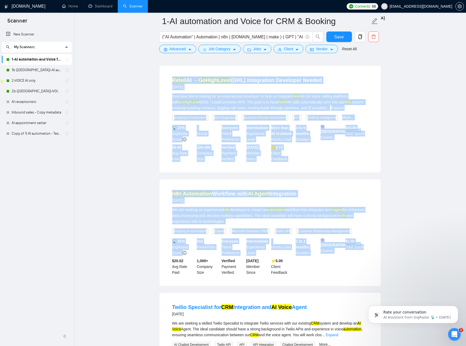
drag, startPoint x: 154, startPoint y: 100, endPoint x: 397, endPoint y: 249, distance: 284.5
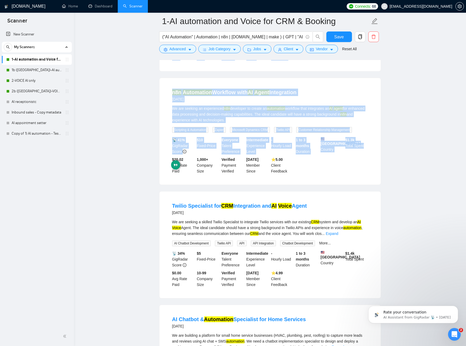
scroll to position [407, 0]
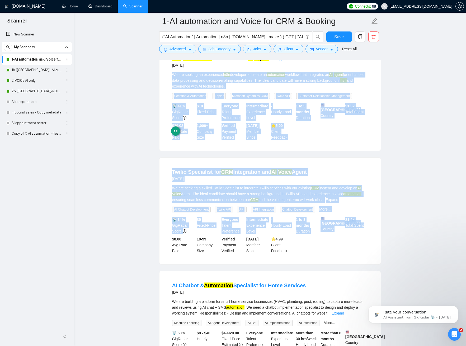
drag, startPoint x: 401, startPoint y: 250, endPoint x: 145, endPoint y: 75, distance: 310.9
click at [145, 75] on main "1-AI automation and Voice for CRM & Booking ("AI Automation" | Automation | n8n…" at bounding box center [269, 240] width 375 height 1250
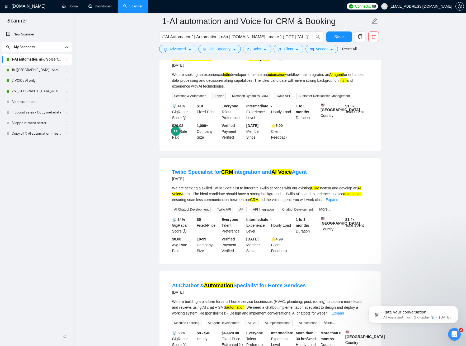
click at [127, 87] on main "1-AI automation and Voice for CRM & Booking ("AI Automation" | Automation | n8n…" at bounding box center [269, 240] width 375 height 1250
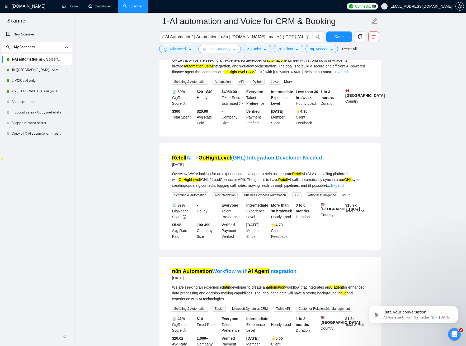
scroll to position [0, 0]
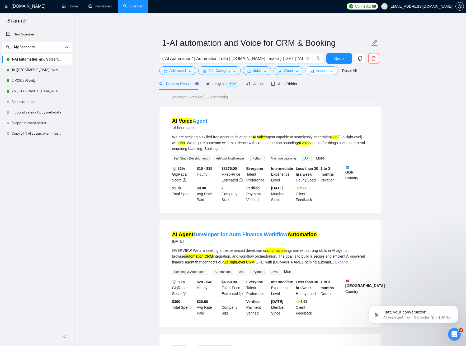
click at [333, 71] on icon "caret-down" at bounding box center [332, 71] width 4 height 4
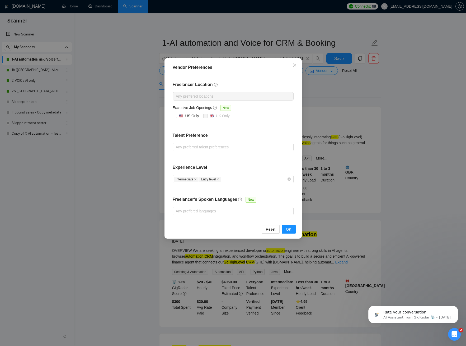
click at [332, 71] on div "Vendor Preferences Freelancer Location Any preffered locations Exclusive Job Op…" at bounding box center [233, 173] width 466 height 346
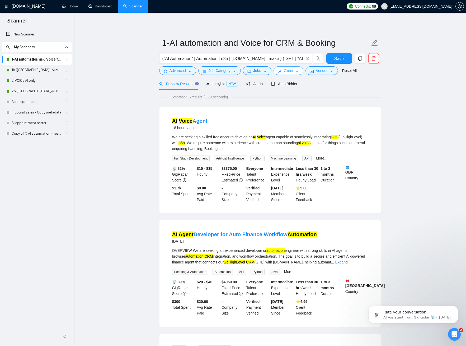
click at [302, 71] on button "Client" at bounding box center [289, 70] width 30 height 8
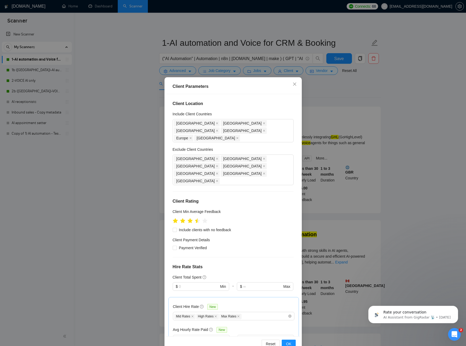
click at [324, 69] on div "Client Parameters Client Location Include Client Countries United States United…" at bounding box center [233, 173] width 466 height 346
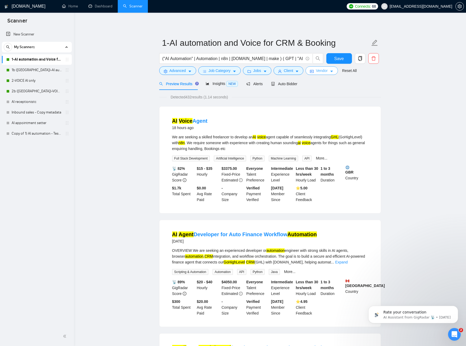
click at [331, 71] on button "Vendor" at bounding box center [322, 70] width 32 height 8
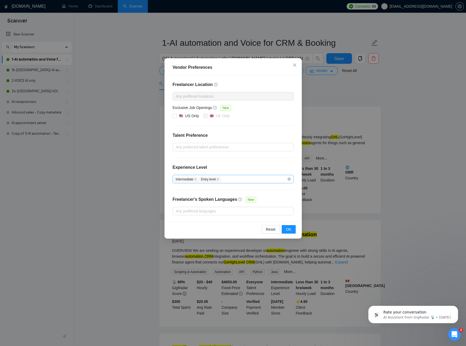
drag, startPoint x: 225, startPoint y: 168, endPoint x: 221, endPoint y: 181, distance: 13.1
click at [225, 168] on div "Experience Level" at bounding box center [233, 169] width 121 height 11
drag, startPoint x: 220, startPoint y: 178, endPoint x: 209, endPoint y: 180, distance: 11.1
click at [219, 178] on icon "close" at bounding box center [218, 179] width 3 height 3
click at [197, 180] on icon "close" at bounding box center [195, 179] width 2 height 2
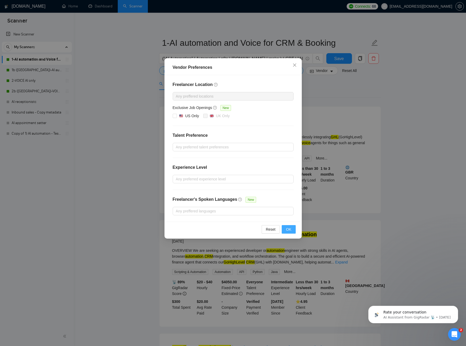
click at [289, 229] on span "OK" at bounding box center [288, 229] width 5 height 6
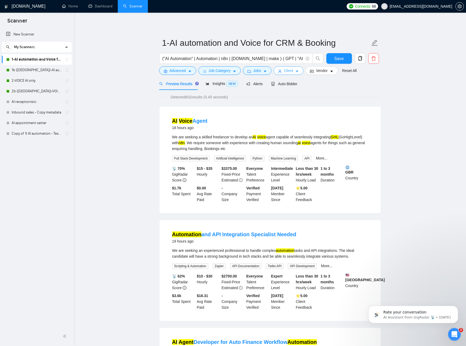
click at [299, 71] on icon "caret-down" at bounding box center [297, 72] width 3 height 2
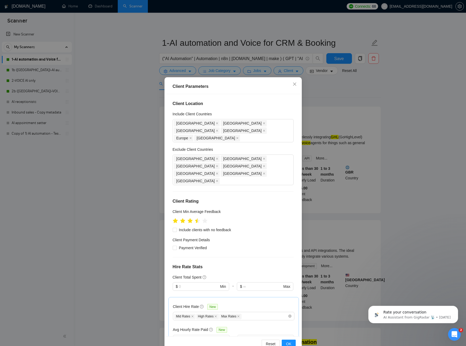
click at [323, 96] on div "Client Parameters Client Location Include Client Countries United States United…" at bounding box center [233, 173] width 466 height 346
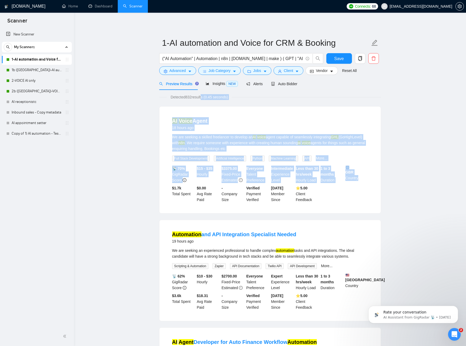
drag, startPoint x: 358, startPoint y: 151, endPoint x: 149, endPoint y: 122, distance: 210.9
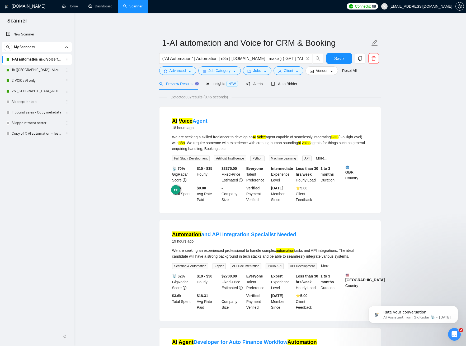
drag, startPoint x: 138, startPoint y: 129, endPoint x: 183, endPoint y: 90, distance: 59.4
click at [289, 82] on span "Auto Bidder" at bounding box center [284, 84] width 26 height 4
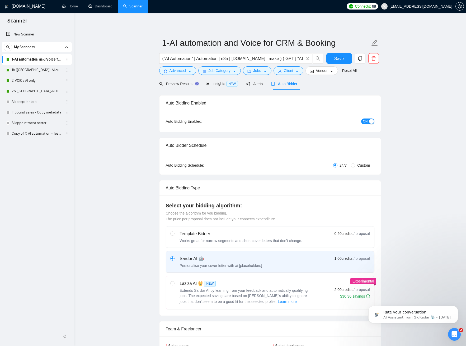
checkbox input "true"
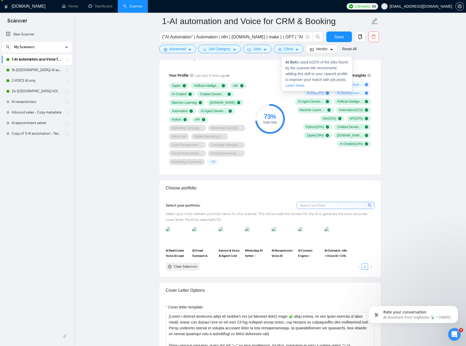
scroll to position [354, 0]
click at [40, 69] on link "1b ([GEOGRAPHIC_DATA])-AI automation and Voice for CRM & Booking" at bounding box center [37, 70] width 50 height 11
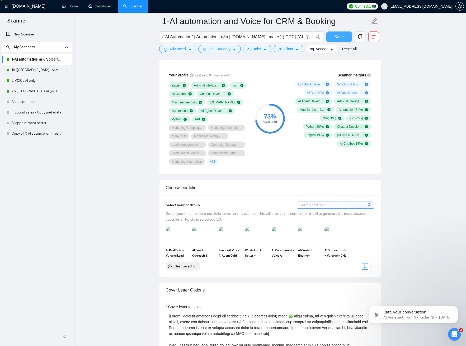
click at [336, 37] on span "Save" at bounding box center [340, 37] width 10 height 7
drag, startPoint x: 37, startPoint y: 72, endPoint x: 207, endPoint y: 86, distance: 170.5
click at [37, 72] on link "1b ([GEOGRAPHIC_DATA])-AI automation and Voice for CRM & Booking" at bounding box center [37, 70] width 50 height 11
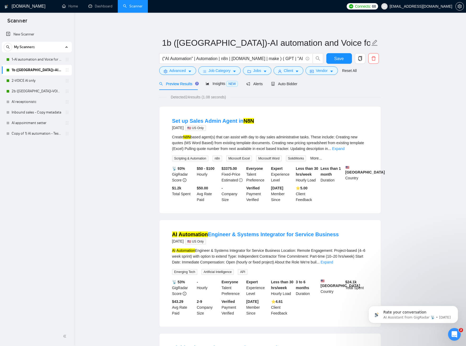
scroll to position [2, 0]
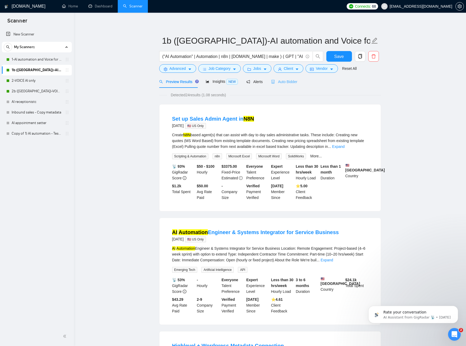
click at [294, 86] on div "Auto Bidder" at bounding box center [284, 81] width 26 height 12
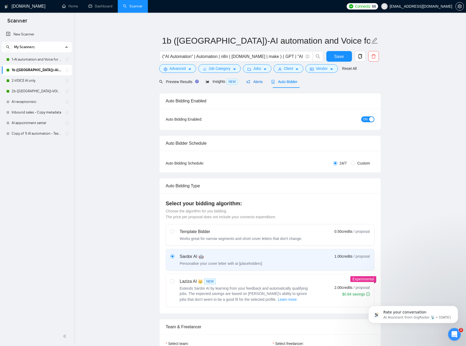
click at [261, 80] on span "Alerts" at bounding box center [255, 82] width 16 height 4
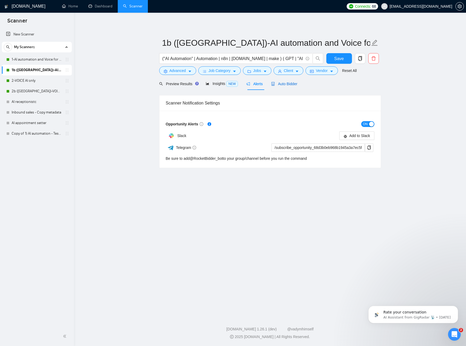
click at [285, 82] on span "Auto Bidder" at bounding box center [284, 84] width 26 height 4
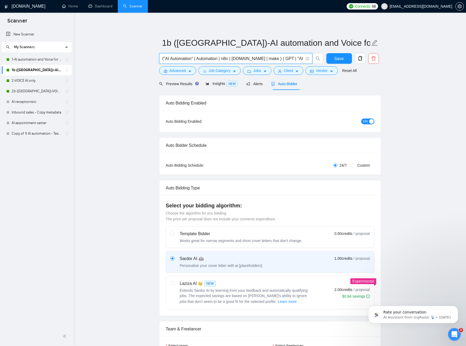
drag, startPoint x: 248, startPoint y: 57, endPoint x: 243, endPoint y: 58, distance: 4.9
click at [248, 57] on input "("AI Automation" | Automation | n8n | make.com | make ) ( GPT | "AI agent" | "A…" at bounding box center [232, 58] width 141 height 7
drag, startPoint x: 243, startPoint y: 58, endPoint x: 323, endPoint y: 57, distance: 80.6
click at [326, 57] on div "("AI Automation" | Automation | n8n | make.com | make ) ( GPT | "AI agent" | "A…" at bounding box center [269, 59] width 222 height 13
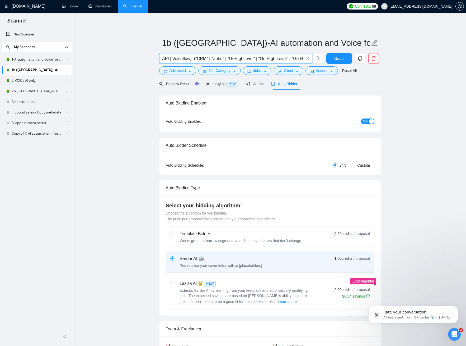
click at [272, 56] on input "("AI Automation" | Automation | n8n | make.com | make ) ( GPT | "AI agent" | "A…" at bounding box center [232, 58] width 141 height 7
drag, startPoint x: 418, startPoint y: 157, endPoint x: 397, endPoint y: 161, distance: 21.1
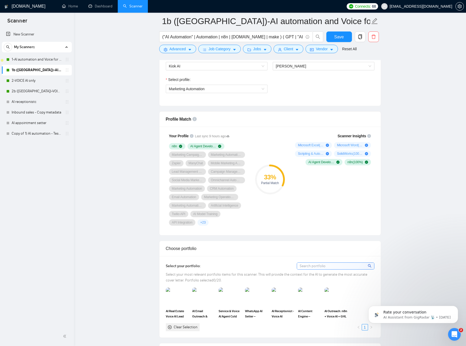
scroll to position [293, 0]
drag, startPoint x: 166, startPoint y: 137, endPoint x: 330, endPoint y: 209, distance: 179.6
drag, startPoint x: 333, startPoint y: 208, endPoint x: 339, endPoint y: 208, distance: 6.1
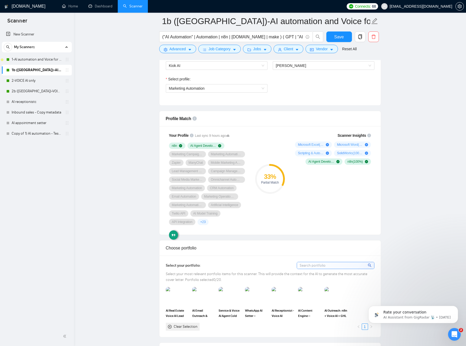
click at [333, 208] on div "Scanner Insights Microsoft Excel ( 100 %) Microsoft Word ( 100 %) Scripting & A…" at bounding box center [332, 178] width 85 height 99
drag, startPoint x: 346, startPoint y: 209, endPoint x: 216, endPoint y: 157, distance: 140.4
click at [218, 157] on div "Your Profile Last sync 9 hours ago n8n AI Agent Development Marketing Campaign …" at bounding box center [270, 178] width 213 height 99
drag, startPoint x: 148, startPoint y: 160, endPoint x: 146, endPoint y: 152, distance: 7.9
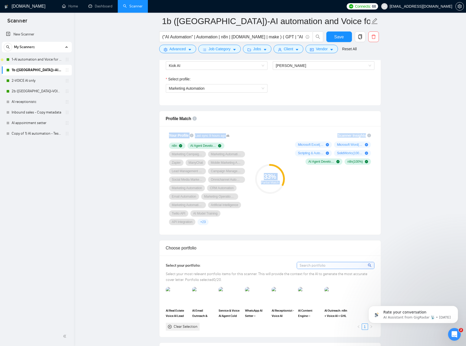
drag, startPoint x: 180, startPoint y: 130, endPoint x: 375, endPoint y: 215, distance: 212.5
click at [347, 206] on div "Scanner Insights Microsoft Excel ( 100 %) Microsoft Word ( 100 %) Scripting & A…" at bounding box center [332, 178] width 85 height 99
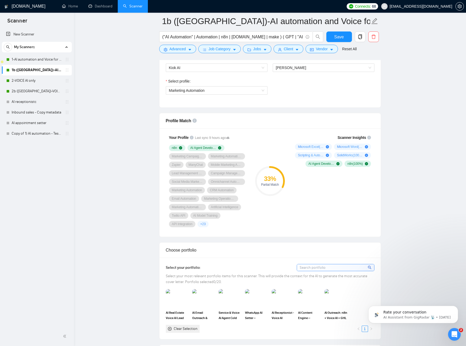
scroll to position [292, 0]
drag, startPoint x: 185, startPoint y: 157, endPoint x: 194, endPoint y: 155, distance: 9.6
click at [185, 157] on span "Marketing Campaign Setup & Implementation" at bounding box center [187, 155] width 31 height 4
click at [195, 155] on span "Marketing Campaign Setup & Implementation" at bounding box center [187, 155] width 31 height 4
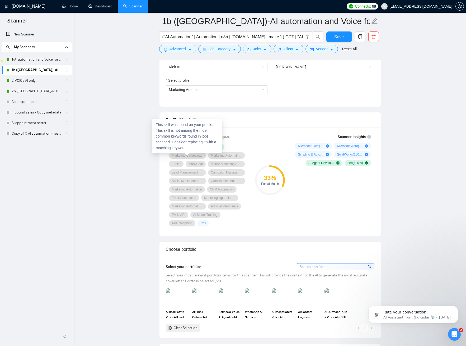
click at [195, 155] on span "Marketing Campaign Setup & Implementation" at bounding box center [187, 155] width 31 height 4
drag, startPoint x: 195, startPoint y: 155, endPoint x: 192, endPoint y: 157, distance: 4.0
click at [195, 155] on span "Marketing Campaign Setup & Implementation" at bounding box center [187, 155] width 31 height 4
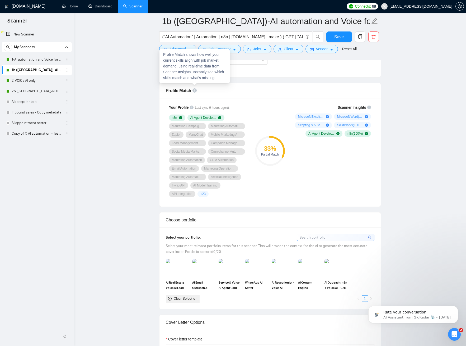
scroll to position [322, 0]
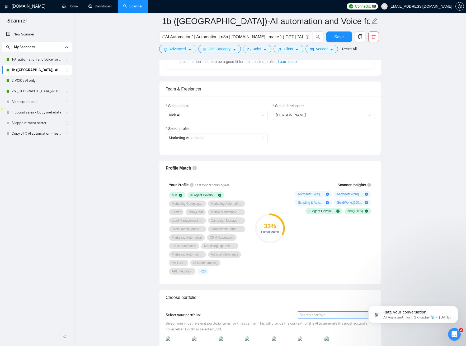
scroll to position [262, 0]
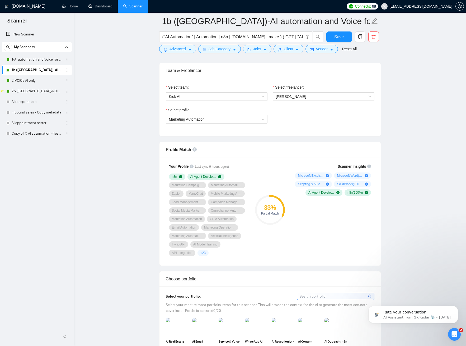
click at [176, 185] on span "Marketing Campaign Setup & Implementation" at bounding box center [187, 185] width 31 height 4
drag, startPoint x: 177, startPoint y: 185, endPoint x: 203, endPoint y: 219, distance: 42.8
click at [203, 219] on div "n8n AI Agent Development Marketing Campaign Setup & Implementation Marketing Au…" at bounding box center [208, 214] width 78 height 82
drag, startPoint x: 167, startPoint y: 175, endPoint x: 167, endPoint y: 178, distance: 2.7
click at [167, 175] on div "Your Profile Last sync 9 hours ago n8n AI Agent Development Marketing Campaign …" at bounding box center [208, 209] width 85 height 99
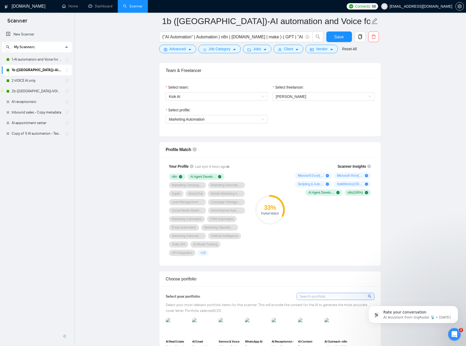
drag, startPoint x: 167, startPoint y: 178, endPoint x: 151, endPoint y: 248, distance: 72.4
click at [194, 231] on div "Your Profile Last sync 9 hours ago n8n AI Agent Development Marketing Campaign …" at bounding box center [208, 209] width 85 height 99
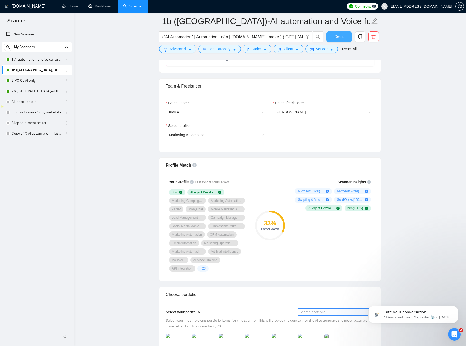
click at [341, 39] on span "Save" at bounding box center [340, 37] width 10 height 7
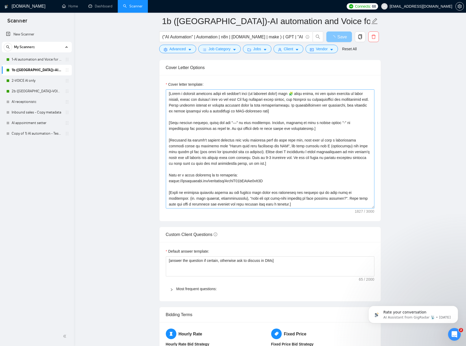
scroll to position [29, 0]
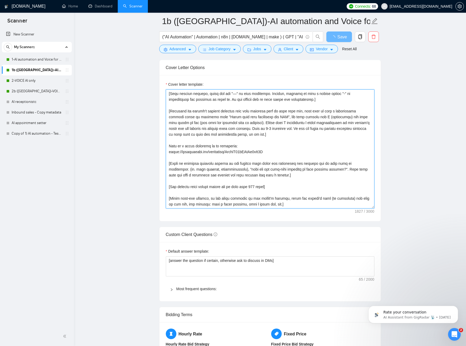
click at [276, 161] on textarea "Cover letter template:" at bounding box center [270, 148] width 209 height 119
click at [281, 166] on textarea "Cover letter template:" at bounding box center [270, 148] width 209 height 119
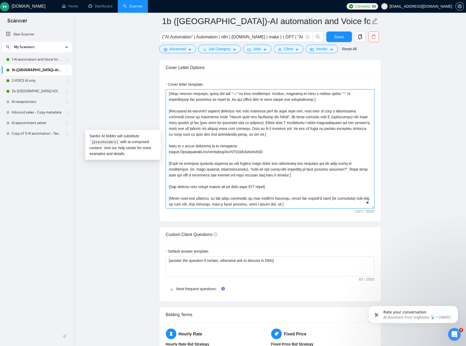
click at [281, 166] on textarea "Cover letter template:" at bounding box center [270, 148] width 209 height 119
drag, startPoint x: 101, startPoint y: 96, endPoint x: 105, endPoint y: 99, distance: 4.5
click at [101, 96] on main "1b (US)-AI automation and Voice for CRM & Booking ("AI Automation" | Automation…" at bounding box center [269, 170] width 375 height 1450
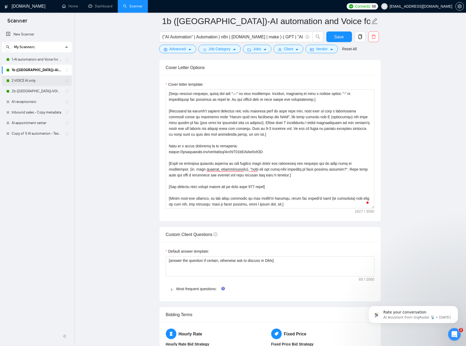
click at [22, 80] on link "2-VOICE AI only" at bounding box center [37, 80] width 50 height 11
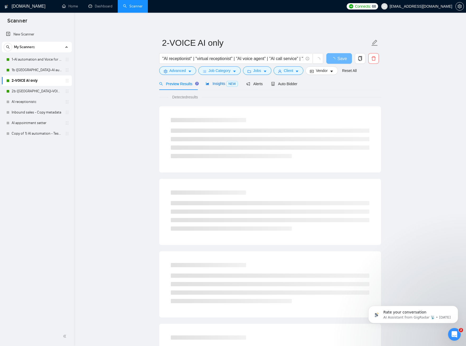
click at [229, 85] on span "NEW" at bounding box center [232, 84] width 12 height 6
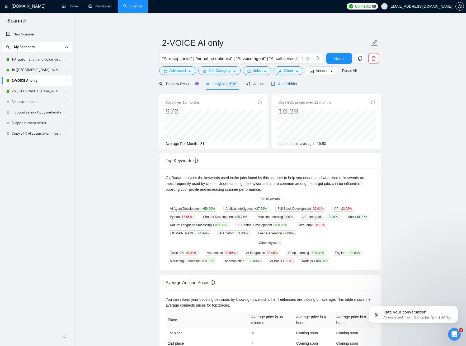
click at [289, 82] on span "Auto Bidder" at bounding box center [284, 84] width 26 height 4
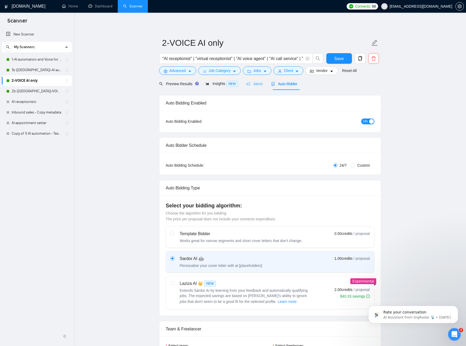
checkbox input "true"
click at [220, 84] on span "Insights NEW" at bounding box center [222, 83] width 32 height 4
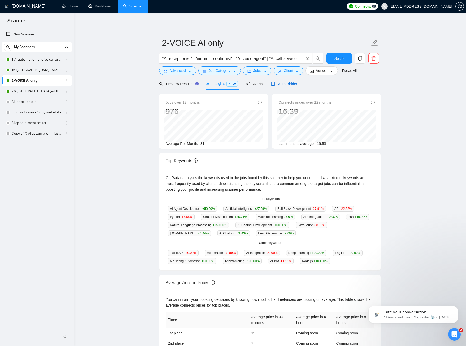
click at [289, 83] on span "Auto Bidder" at bounding box center [284, 84] width 26 height 4
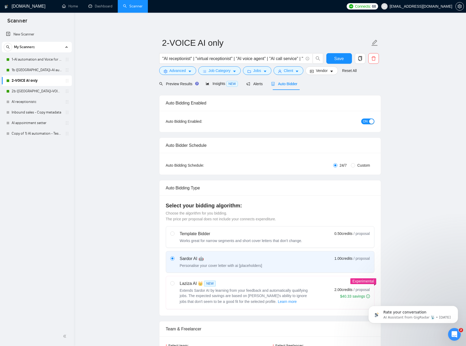
checkbox input "true"
drag, startPoint x: 138, startPoint y: 145, endPoint x: 137, endPoint y: 150, distance: 4.6
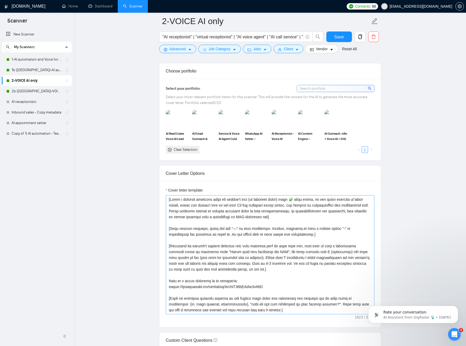
scroll to position [29, 0]
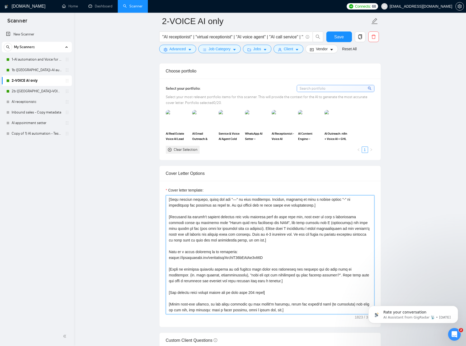
click at [262, 278] on textarea "Cover letter template:" at bounding box center [270, 254] width 209 height 119
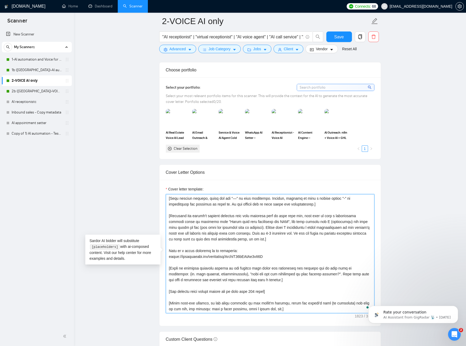
click at [262, 278] on textarea "Cover letter template:" at bounding box center [270, 253] width 209 height 119
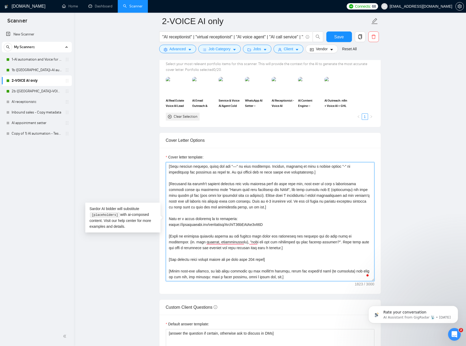
paste textarea "must-have featur"
click at [344, 242] on textarea "Cover letter template:" at bounding box center [270, 221] width 209 height 119
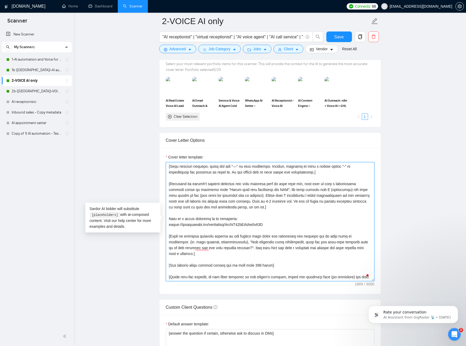
type textarea "[Write a personal greeting using the client's name (if provided only!) with 🧩 r…"
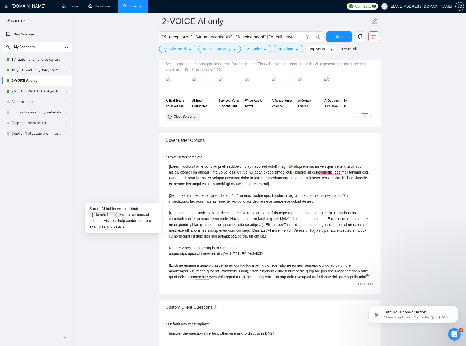
scroll to position [29, 0]
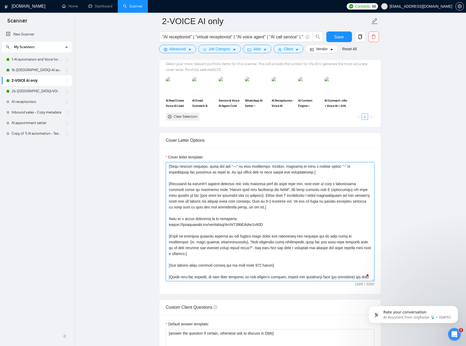
click at [239, 245] on textarea "Cover letter template:" at bounding box center [270, 221] width 209 height 119
type textarea "[Write a personal greeting using the client's name (if provided only!) with 🧩 r…"
drag, startPoint x: 340, startPoint y: 38, endPoint x: 340, endPoint y: 41, distance: 3.7
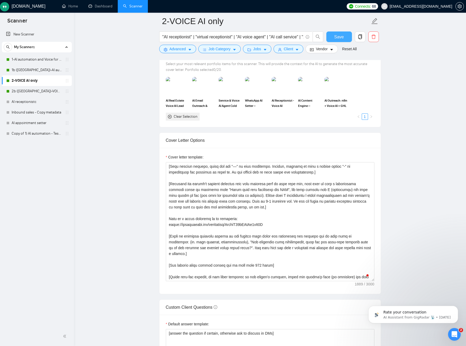
click at [340, 38] on span "Save" at bounding box center [340, 37] width 10 height 7
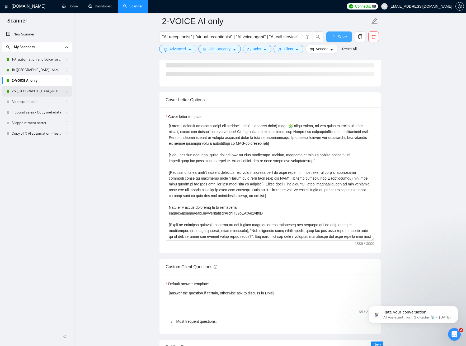
checkbox input "true"
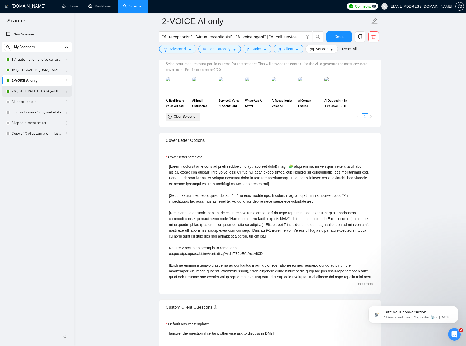
click at [34, 89] on link "2b ([GEOGRAPHIC_DATA])-VOICE AI only" at bounding box center [37, 91] width 50 height 11
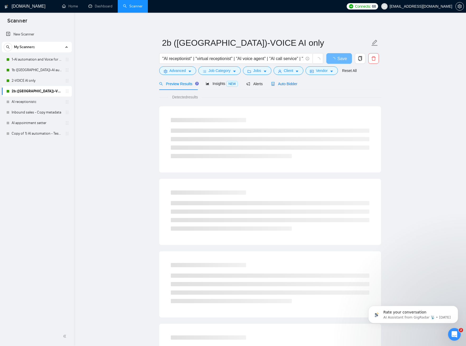
click at [290, 86] on div "Auto Bidder" at bounding box center [284, 84] width 26 height 6
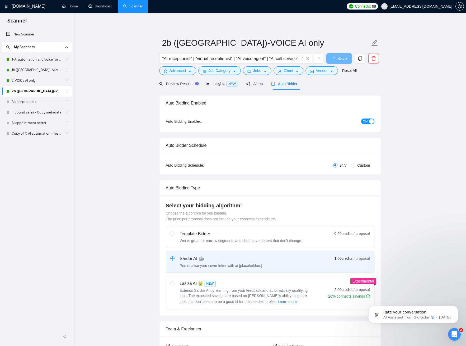
checkbox input "true"
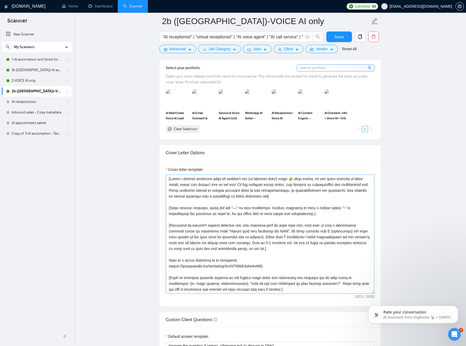
scroll to position [29, 0]
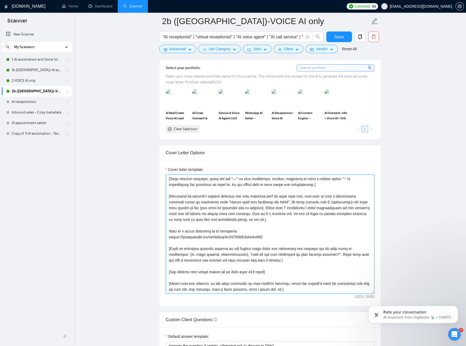
click at [238, 257] on textarea "Cover letter template:" at bounding box center [270, 233] width 209 height 119
paste textarea "You mentioned many requirements, what are the must-have features here so we can…"
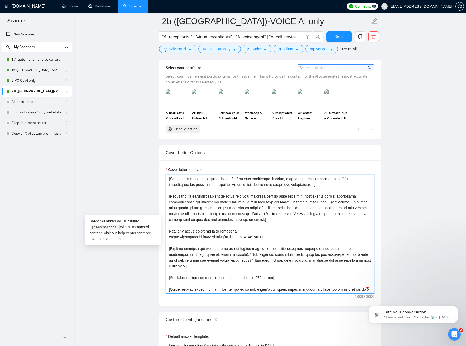
type textarea "[Write a personal greeting using the client's name (if provided only!) with 🧩 r…"
click at [128, 160] on main "2b (US)-VOICE AI only "AI receptionist" | "virtual receptionist" | "AI voice ag…" at bounding box center [269, 290] width 375 height 1521
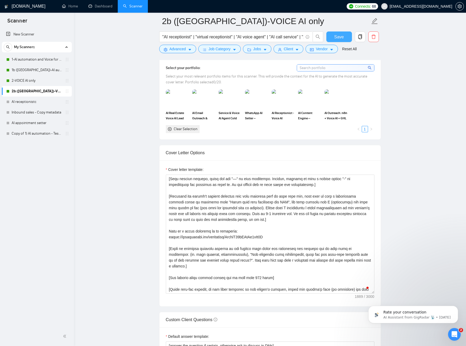
drag, startPoint x: 339, startPoint y: 38, endPoint x: 1, endPoint y: 47, distance: 338.0
click at [339, 38] on span "Save" at bounding box center [340, 37] width 10 height 7
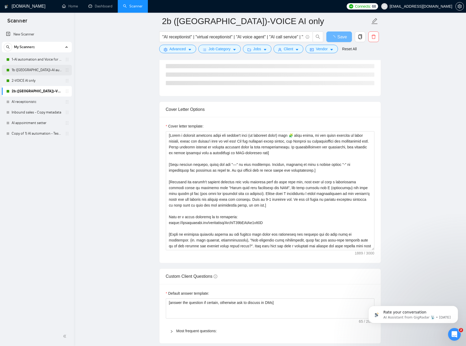
click at [31, 69] on link "1b ([GEOGRAPHIC_DATA])-AI automation and Voice for CRM & Booking" at bounding box center [37, 70] width 50 height 11
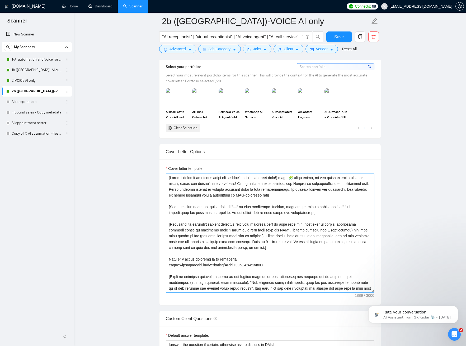
scroll to position [35, 0]
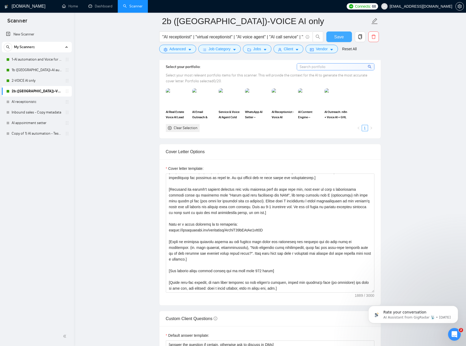
click at [340, 38] on span "Save" at bounding box center [340, 37] width 10 height 7
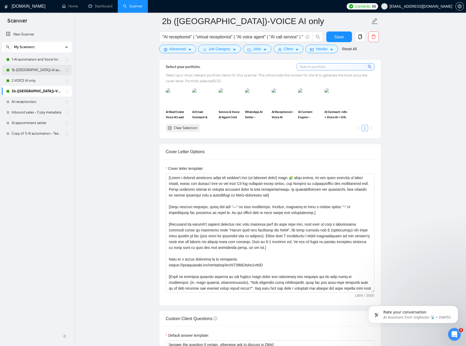
click at [42, 72] on link "1b ([GEOGRAPHIC_DATA])-AI automation and Voice for CRM & Booking" at bounding box center [37, 70] width 50 height 11
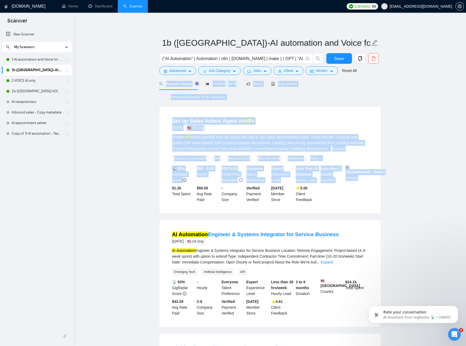
drag, startPoint x: 416, startPoint y: 216, endPoint x: 158, endPoint y: 84, distance: 290.2
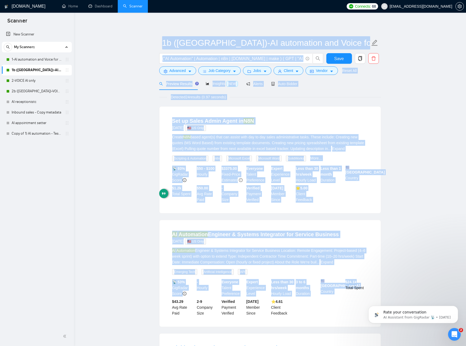
drag, startPoint x: 132, startPoint y: 69, endPoint x: 408, endPoint y: 285, distance: 350.1
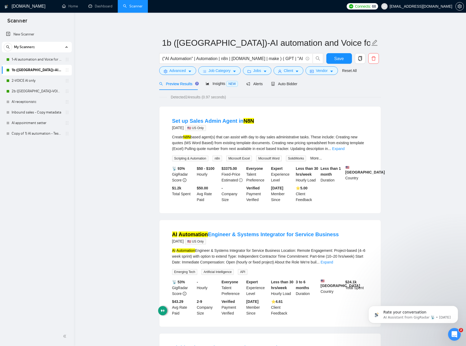
drag, startPoint x: 415, startPoint y: 279, endPoint x: 413, endPoint y: 277, distance: 3.0
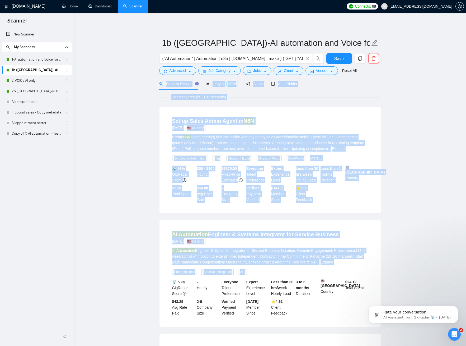
drag, startPoint x: 413, startPoint y: 277, endPoint x: 135, endPoint y: 82, distance: 339.8
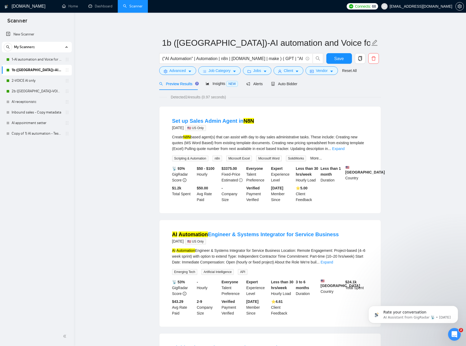
drag, startPoint x: 133, startPoint y: 116, endPoint x: 137, endPoint y: 120, distance: 5.6
click at [286, 84] on span "Auto Bidder" at bounding box center [284, 84] width 26 height 4
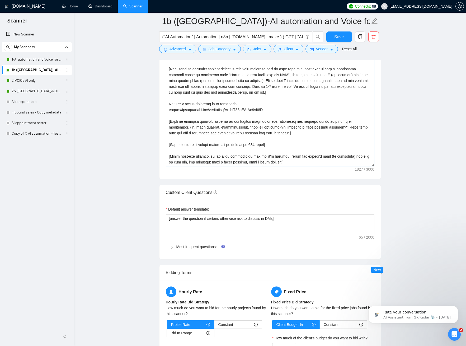
scroll to position [619, 0]
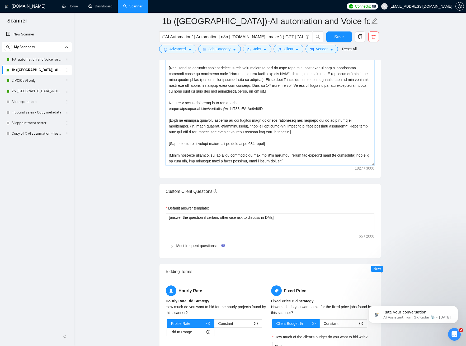
click at [268, 127] on textarea "Cover letter template:" at bounding box center [270, 105] width 209 height 119
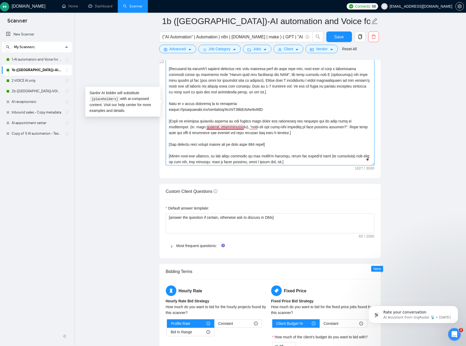
scroll to position [28, 0]
paste textarea "You mentioned many requirements, what are the must-have features here so we can…"
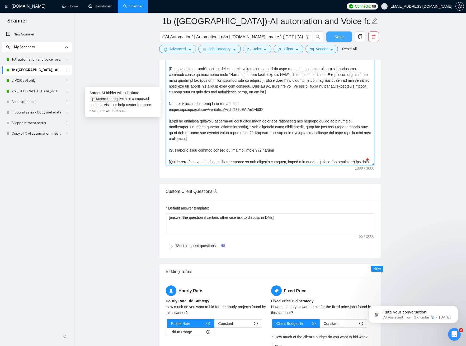
type textarea "[Write a personal greeting using the client's name (if provided only!) with 🧩 r…"
click at [340, 35] on span "Save" at bounding box center [340, 37] width 10 height 7
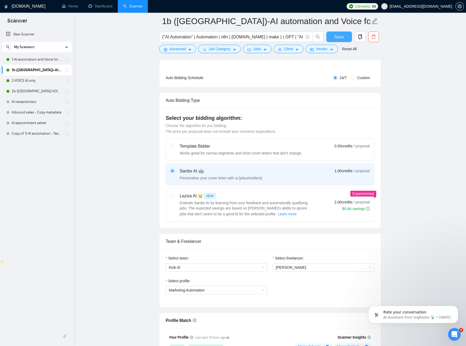
scroll to position [93, 0]
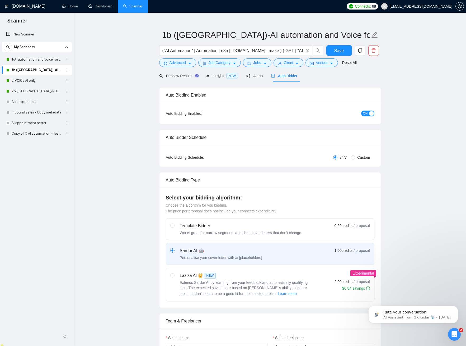
scroll to position [7, 0]
drag, startPoint x: 108, startPoint y: 151, endPoint x: 100, endPoint y: 142, distance: 11.2
click at [40, 59] on link "1-AI automation and Voice for CRM & Booking" at bounding box center [37, 59] width 50 height 11
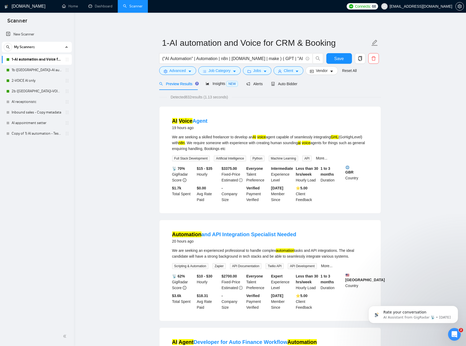
click at [41, 61] on link "1-AI automation and Voice for CRM & Booking" at bounding box center [37, 59] width 50 height 11
drag, startPoint x: 280, startPoint y: 85, endPoint x: 275, endPoint y: 89, distance: 6.4
click at [280, 85] on span "Auto Bidder" at bounding box center [284, 84] width 26 height 4
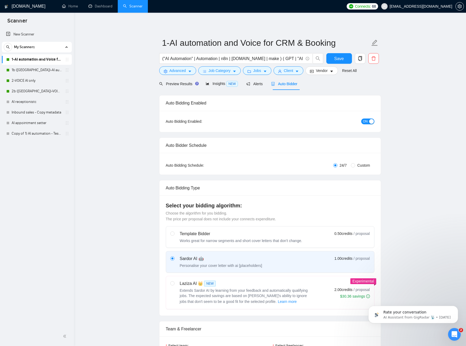
checkbox input "true"
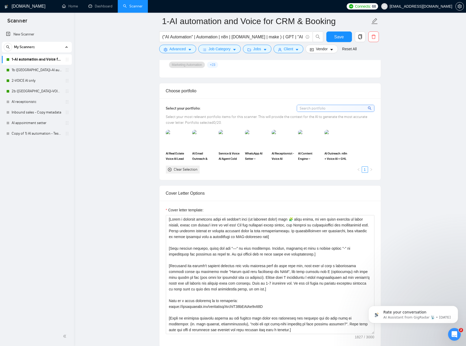
scroll to position [508, 0]
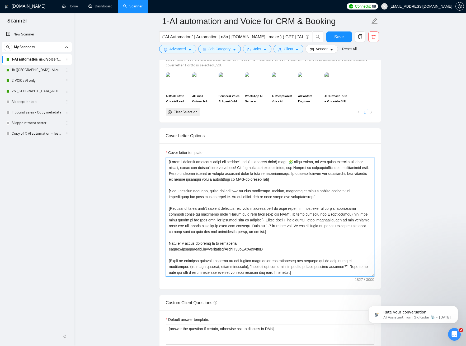
click at [289, 229] on textarea "Cover letter template:" at bounding box center [270, 216] width 209 height 119
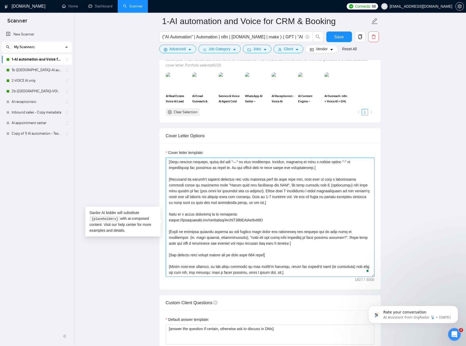
click at [276, 244] on textarea "Cover letter template:" at bounding box center [270, 216] width 209 height 119
paste textarea "You mentioned many requirements, what are the must-have features here so we can…"
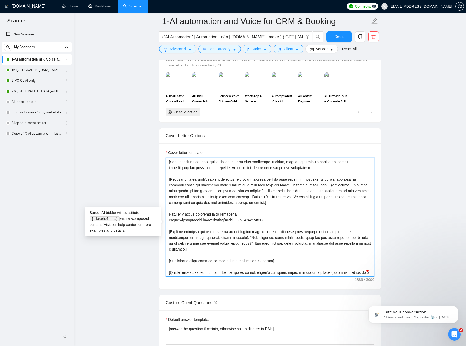
type textarea "[Write a personal greeting using the client's name (if provided only!) with 🧩 r…"
drag, startPoint x: 133, startPoint y: 139, endPoint x: 128, endPoint y: 148, distance: 9.5
click at [132, 139] on main "1-AI automation and Voice for CRM & Booking ("AI Automation" | Automation | n8n…" at bounding box center [269, 311] width 375 height 1595
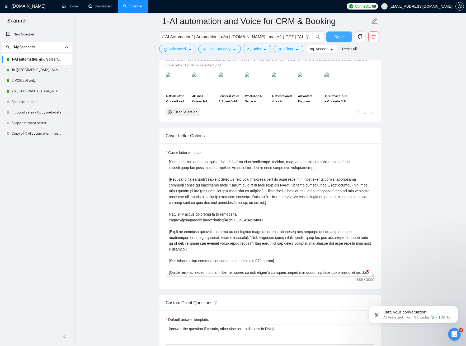
click at [345, 37] on button "Save" at bounding box center [340, 36] width 26 height 11
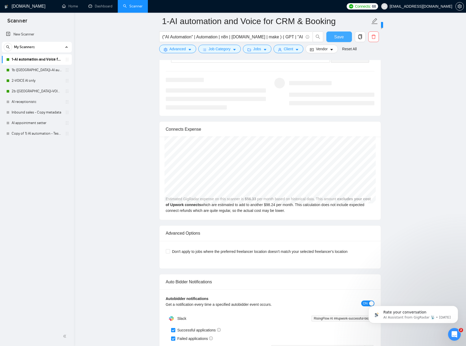
scroll to position [1106, 0]
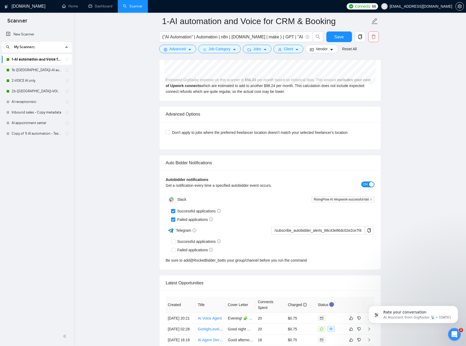
scroll to position [1253, 0]
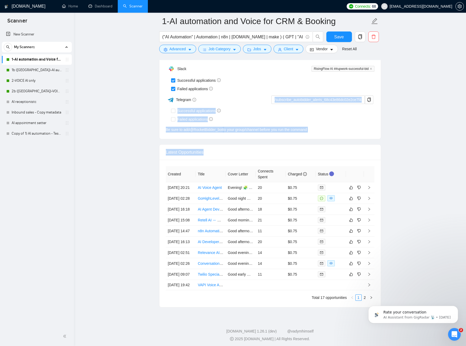
drag, startPoint x: 397, startPoint y: 180, endPoint x: 203, endPoint y: 107, distance: 207.7
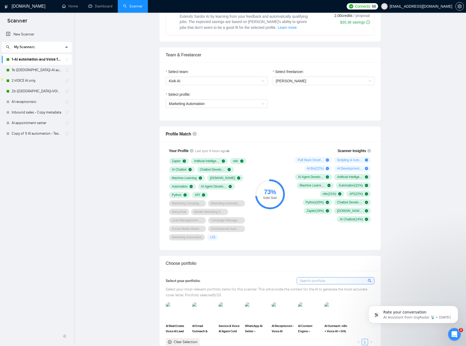
scroll to position [0, 0]
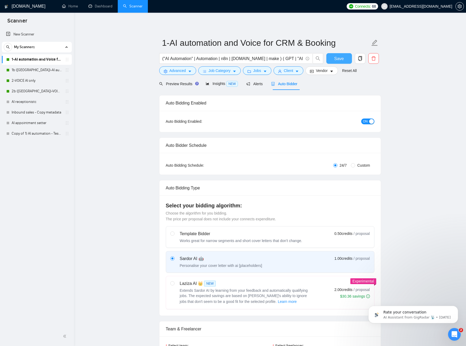
click at [342, 57] on span "Save" at bounding box center [340, 58] width 10 height 7
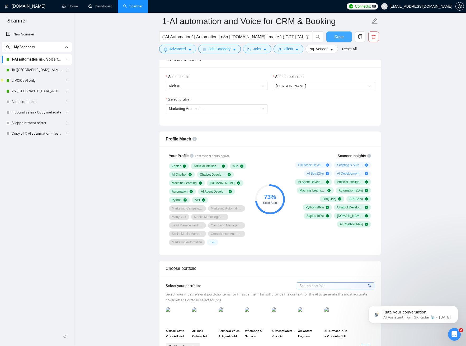
scroll to position [303, 0]
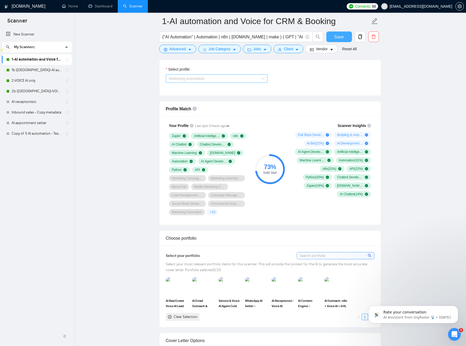
click at [263, 79] on span "Marketing Automation" at bounding box center [216, 79] width 95 height 8
click at [309, 81] on div "Select profile: Marketing Automation" at bounding box center [270, 77] width 214 height 23
click at [339, 38] on span "Save" at bounding box center [340, 37] width 10 height 7
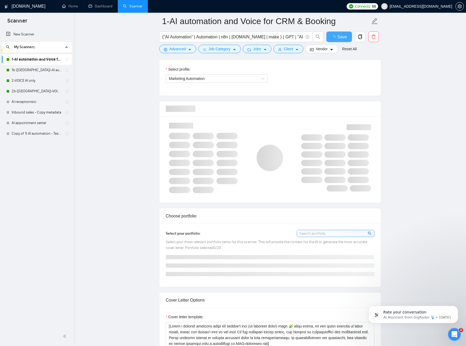
checkbox input "true"
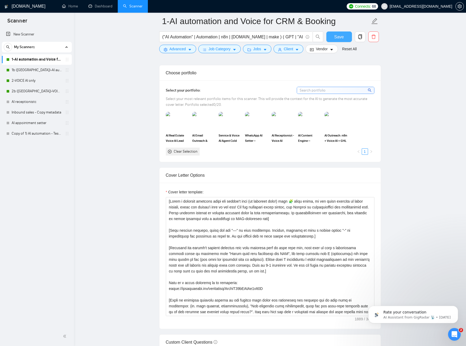
scroll to position [469, 0]
